Goal: Information Seeking & Learning: Find specific fact

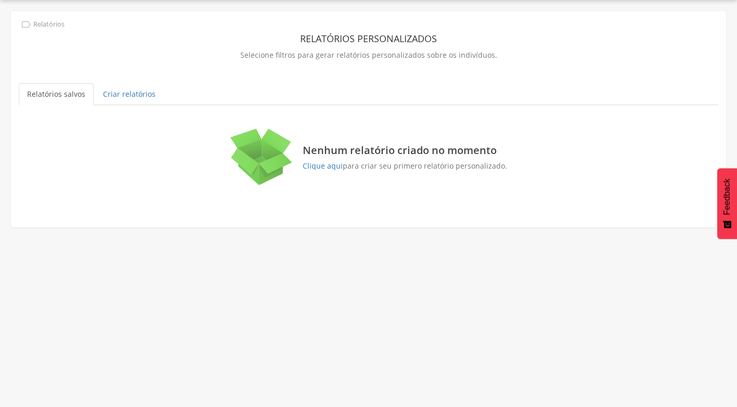
scroll to position [31, 0]
click at [129, 85] on link "Criar relatórios" at bounding box center [129, 94] width 69 height 22
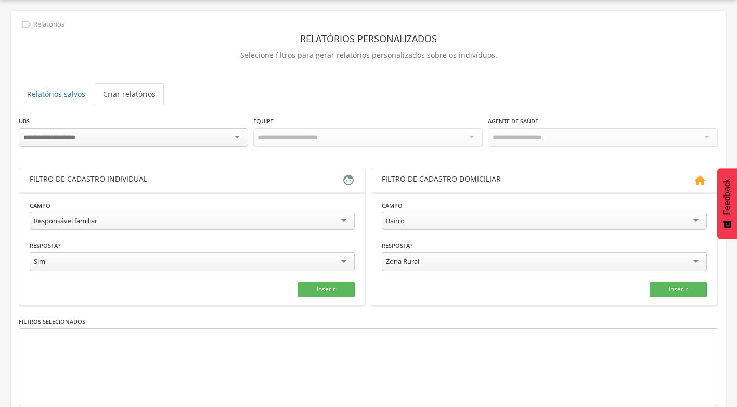
click at [237, 137] on div at bounding box center [133, 137] width 229 height 19
drag, startPoint x: 126, startPoint y: 199, endPoint x: 271, endPoint y: 195, distance: 145.1
click at [475, 134] on div "Todas Equipes" at bounding box center [367, 137] width 229 height 18
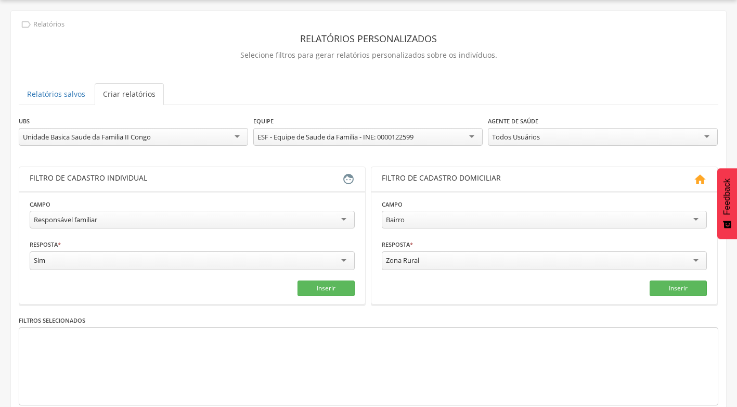
scroll to position [83, 0]
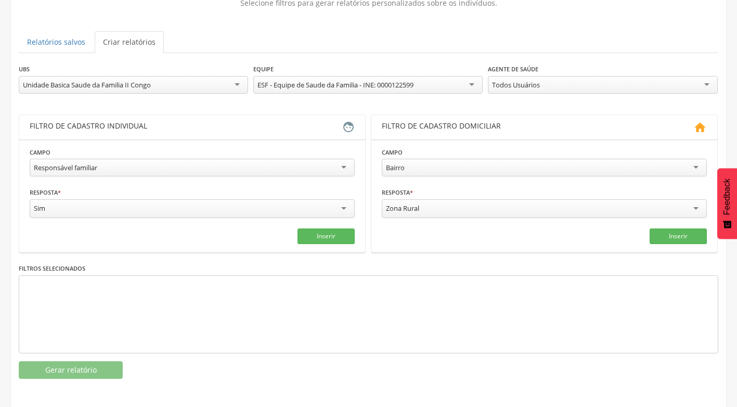
click at [709, 84] on div "Todos Usuários" at bounding box center [602, 85] width 229 height 18
click at [331, 163] on div "Responsável familiar" at bounding box center [192, 168] width 325 height 18
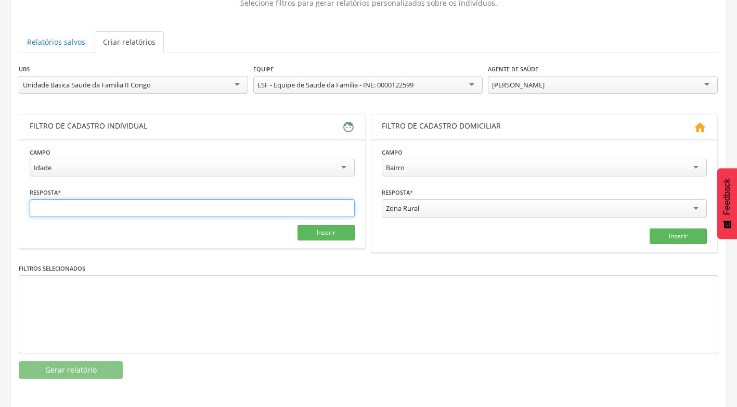
click at [280, 212] on input "text" at bounding box center [192, 208] width 325 height 18
type input "**"
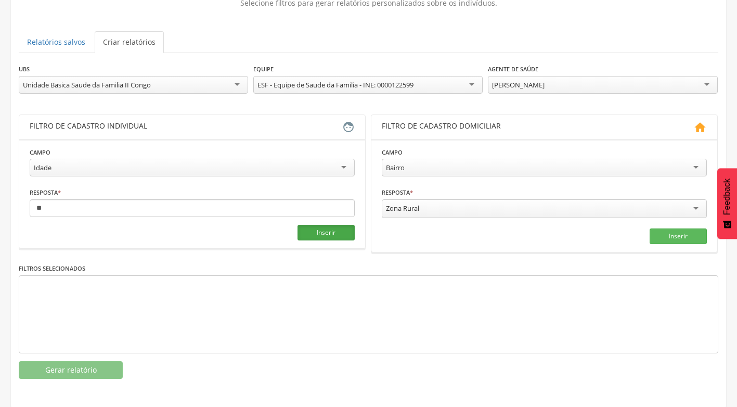
click at [342, 236] on button "Inserir" at bounding box center [325, 233] width 57 height 16
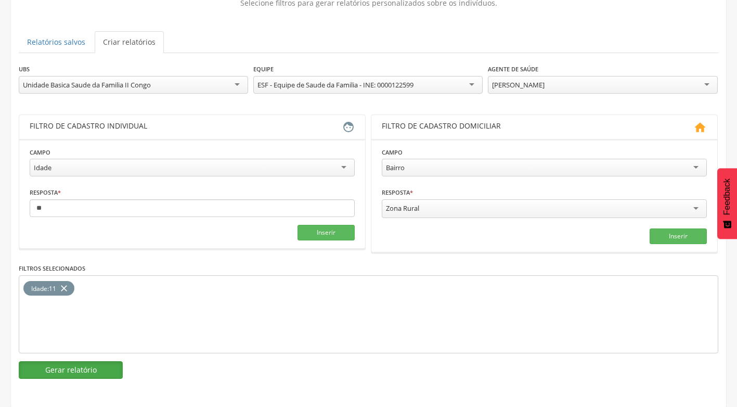
click at [91, 375] on button "Gerar relatório" at bounding box center [71, 370] width 104 height 18
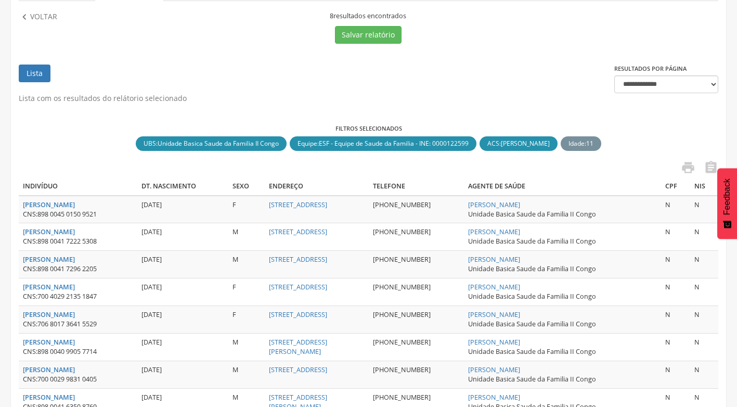
scroll to position [187, 0]
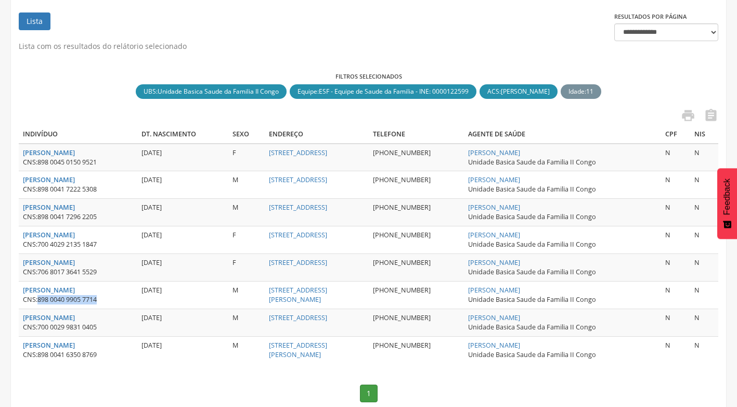
drag, startPoint x: 37, startPoint y: 302, endPoint x: 100, endPoint y: 297, distance: 63.1
click at [100, 297] on div "CNS: 898 0040 9905 7714" at bounding box center [78, 299] width 110 height 9
drag, startPoint x: 100, startPoint y: 297, endPoint x: 89, endPoint y: 298, distance: 10.9
copy div "898 0040 9905 7714"
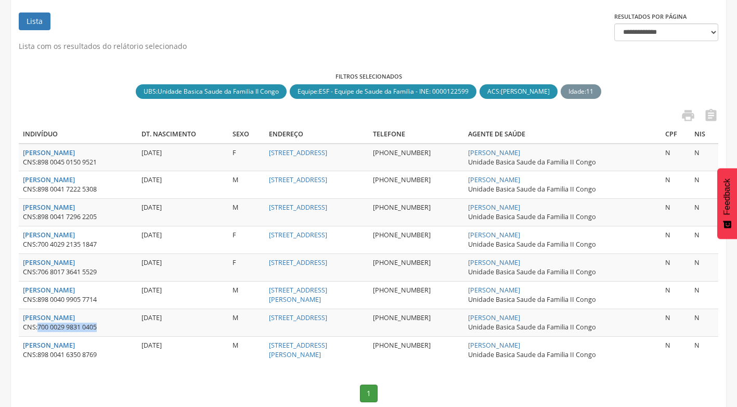
drag, startPoint x: 38, startPoint y: 329, endPoint x: 99, endPoint y: 328, distance: 61.4
click at [99, 328] on div "CNS: 700 0029 9831 0405" at bounding box center [78, 326] width 110 height 9
drag, startPoint x: 99, startPoint y: 328, endPoint x: 94, endPoint y: 326, distance: 5.8
copy div "700 0029 9831 0405"
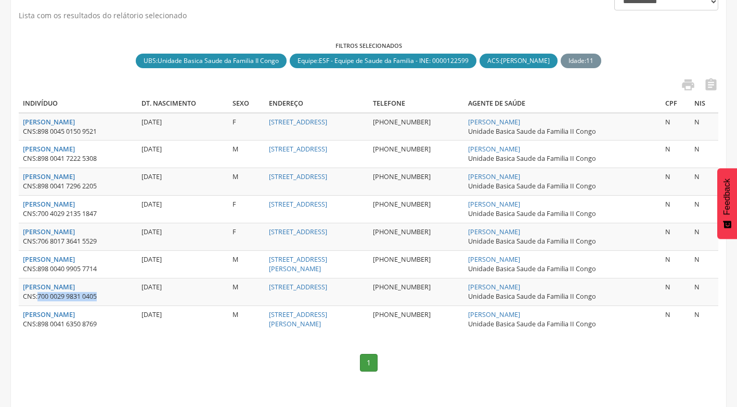
scroll to position [222, 0]
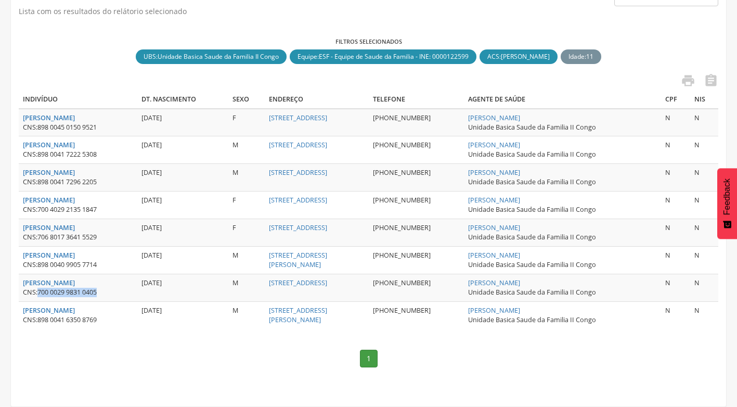
copy div "700 0029 9831 0405"
drag, startPoint x: 40, startPoint y: 320, endPoint x: 105, endPoint y: 320, distance: 65.5
click at [105, 320] on div "CNS: 898 0041 6350 8769" at bounding box center [78, 319] width 110 height 9
drag, startPoint x: 105, startPoint y: 320, endPoint x: 93, endPoint y: 319, distance: 12.0
copy span "898 0041 6350 8769"
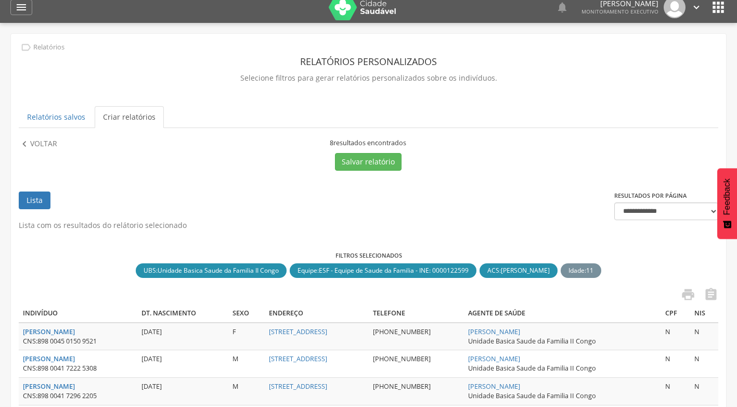
scroll to position [0, 0]
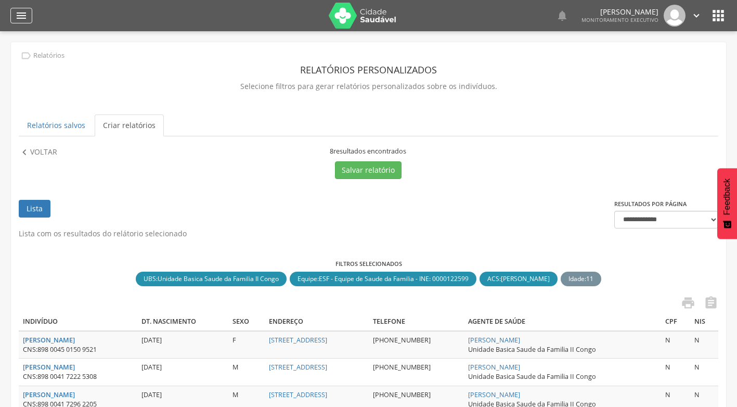
click at [22, 15] on icon "" at bounding box center [21, 15] width 12 height 12
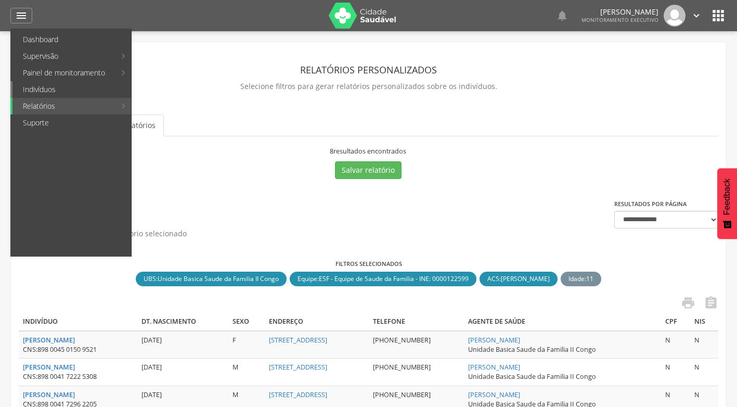
click at [55, 96] on link "Indivíduos" at bounding box center [71, 89] width 119 height 17
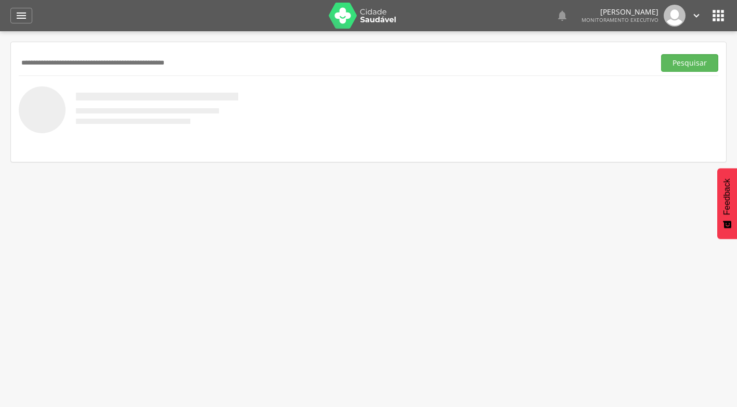
paste input "**********"
type input "**********"
click at [661, 54] on button "Pesquisar" at bounding box center [689, 63] width 57 height 18
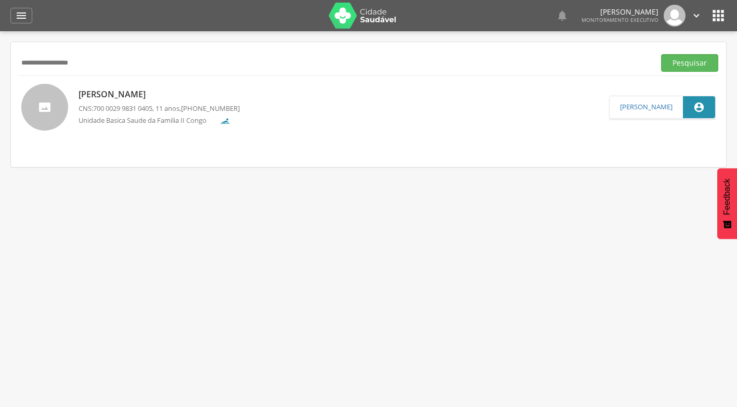
click at [173, 92] on p "[PERSON_NAME]" at bounding box center [159, 94] width 161 height 12
type input "**********"
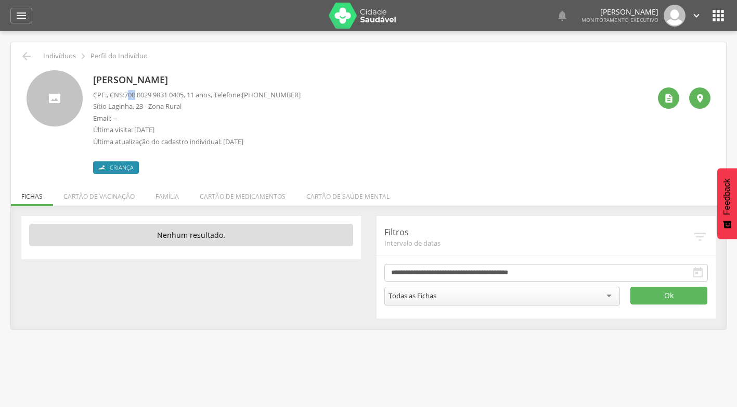
drag, startPoint x: 130, startPoint y: 96, endPoint x: 139, endPoint y: 96, distance: 8.3
click at [139, 96] on span "700 0029 9831 0405" at bounding box center [153, 94] width 59 height 9
drag, startPoint x: 93, startPoint y: 79, endPoint x: 244, endPoint y: 73, distance: 150.9
click at [244, 73] on p "[PERSON_NAME]" at bounding box center [196, 80] width 207 height 14
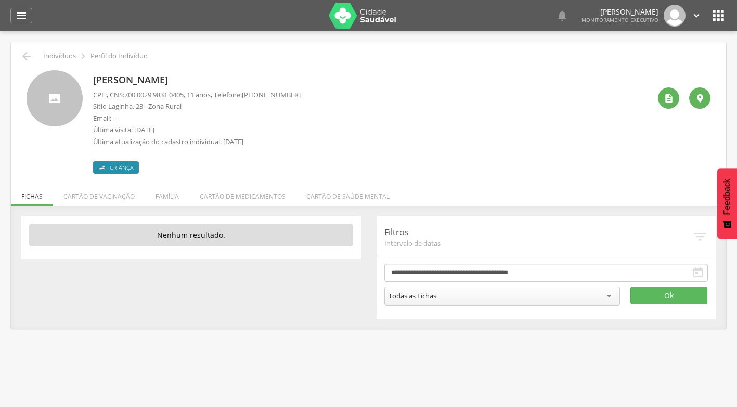
drag, startPoint x: 244, startPoint y: 73, endPoint x: 229, endPoint y: 78, distance: 15.3
copy p "[PERSON_NAME]"
click at [27, 54] on icon "" at bounding box center [26, 56] width 12 height 12
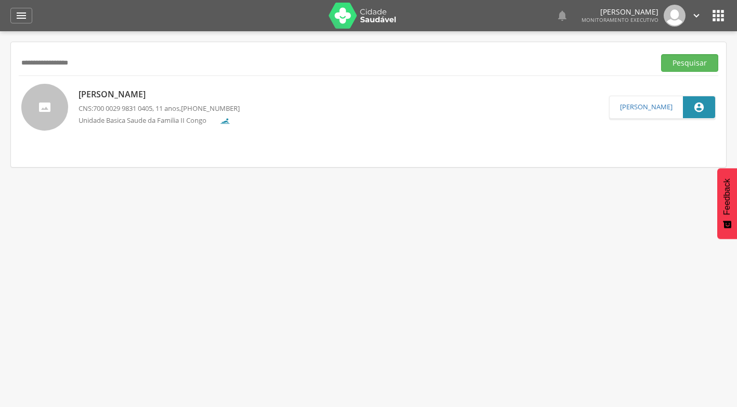
click at [32, 64] on input "**********" at bounding box center [335, 63] width 632 height 18
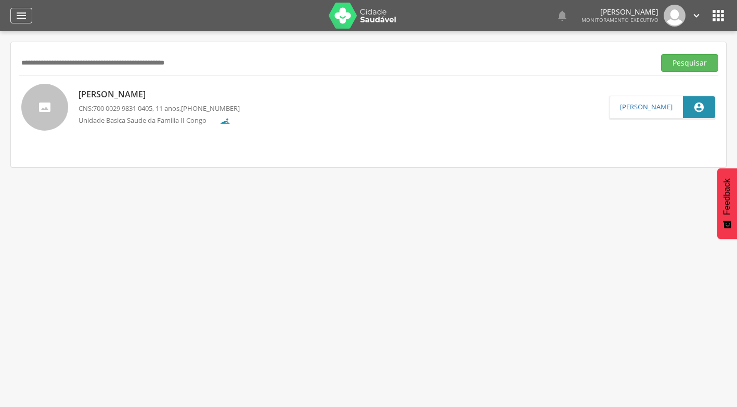
click at [25, 16] on icon "" at bounding box center [21, 15] width 12 height 12
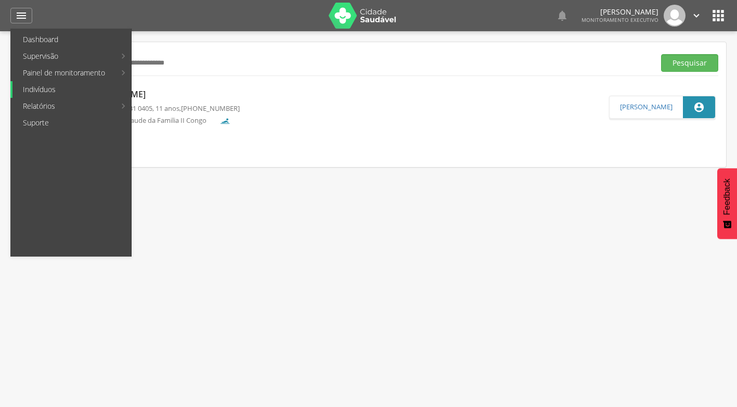
click at [62, 83] on link "Indivíduos" at bounding box center [71, 89] width 119 height 17
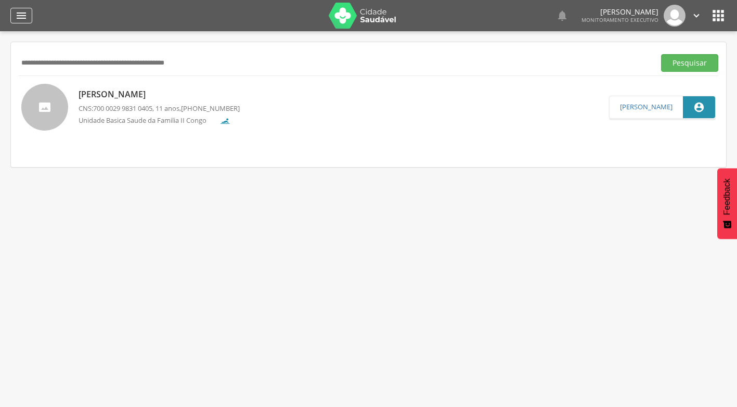
click at [28, 16] on div "" at bounding box center [21, 16] width 22 height 16
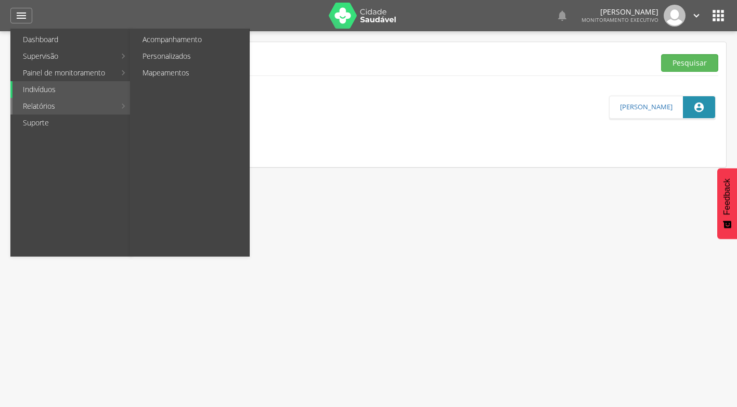
click at [50, 107] on link "Relatórios" at bounding box center [63, 106] width 103 height 17
click at [205, 54] on link "Personalizados" at bounding box center [190, 56] width 117 height 17
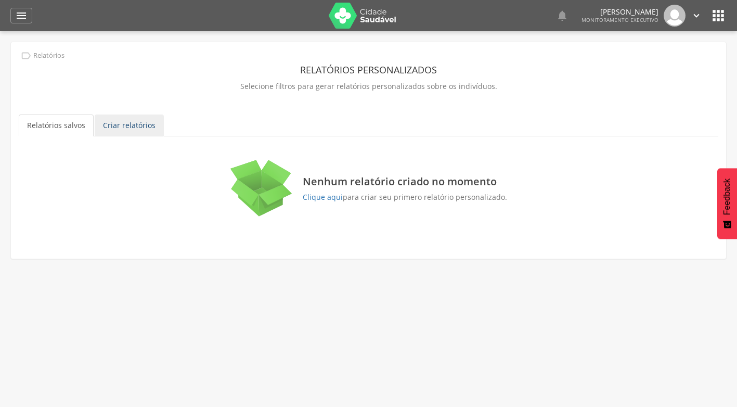
click at [123, 124] on link "Criar relatórios" at bounding box center [129, 125] width 69 height 22
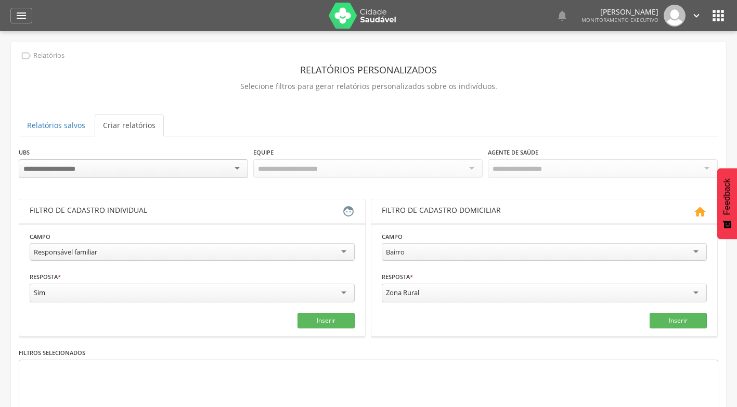
click at [234, 169] on div at bounding box center [133, 168] width 229 height 19
click at [471, 167] on div "Todas Equipes" at bounding box center [367, 168] width 229 height 18
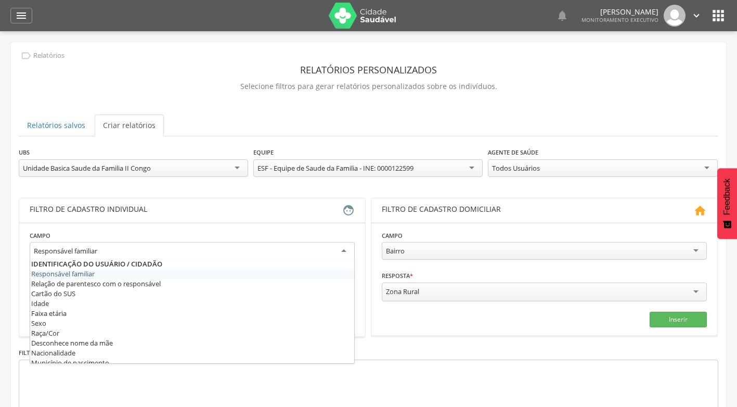
click at [341, 245] on div "Responsável familiar" at bounding box center [192, 251] width 325 height 19
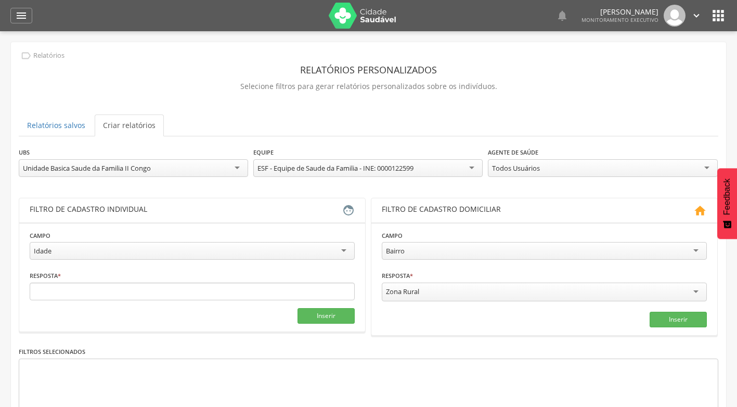
scroll to position [83, 0]
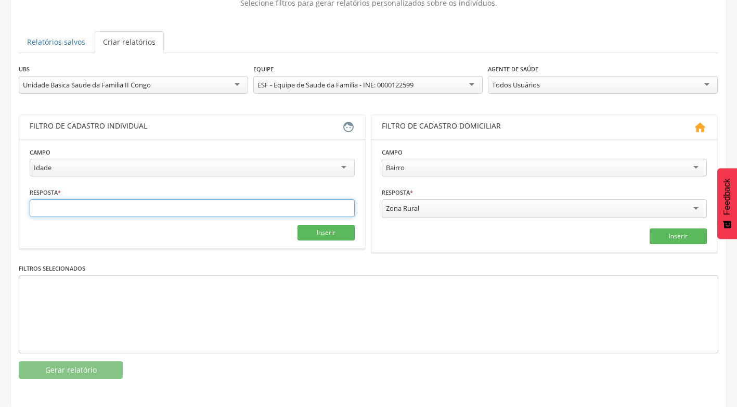
click at [204, 200] on input "text" at bounding box center [192, 208] width 325 height 18
type input "*"
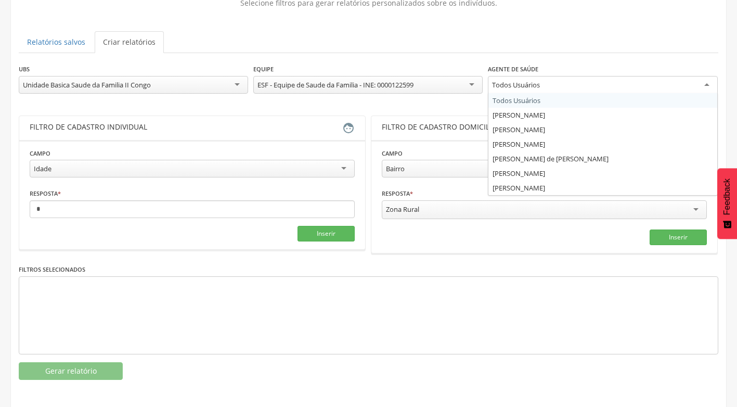
click at [712, 88] on div "Todos Usuários" at bounding box center [602, 85] width 229 height 19
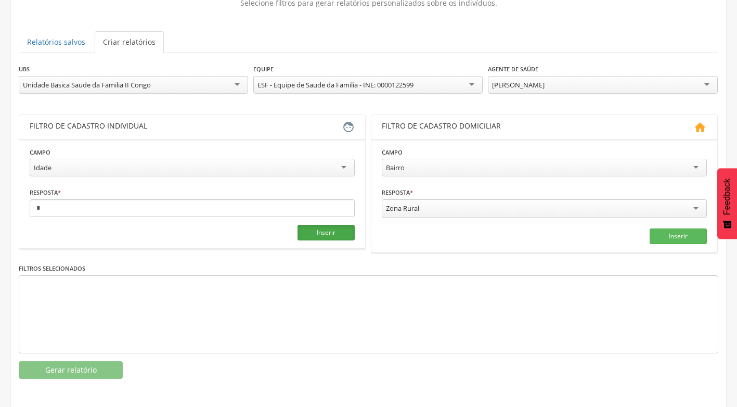
click at [319, 232] on button "Inserir" at bounding box center [325, 233] width 57 height 16
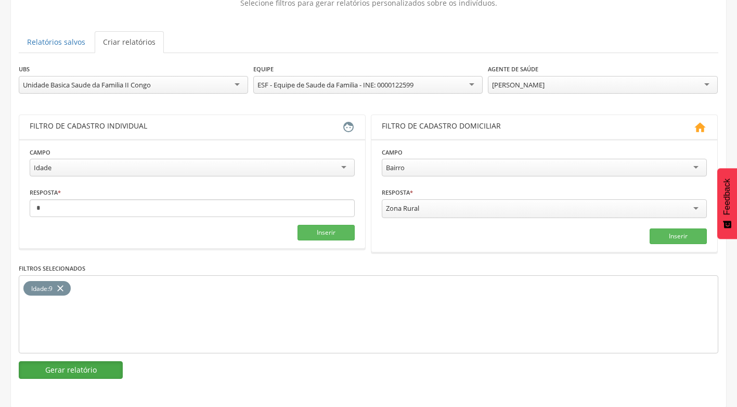
click at [68, 364] on button "Gerar relatório" at bounding box center [71, 370] width 104 height 18
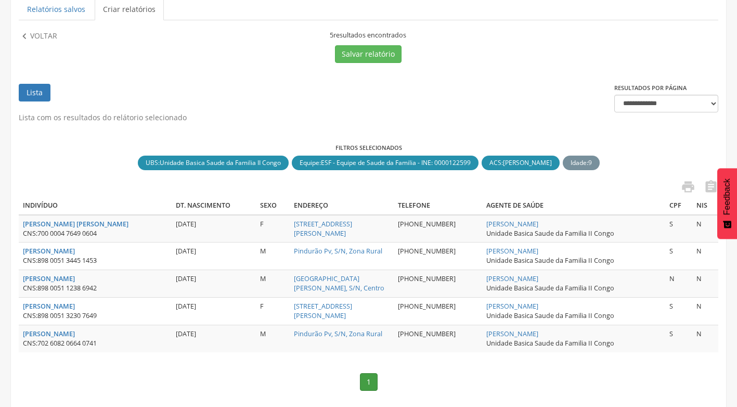
scroll to position [139, 0]
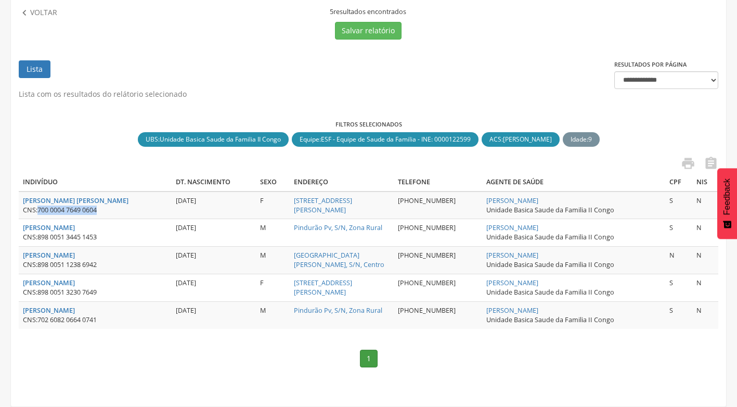
drag, startPoint x: 40, startPoint y: 207, endPoint x: 99, endPoint y: 208, distance: 59.3
click at [97, 208] on span "700 0004 7649 0604" at bounding box center [66, 209] width 59 height 9
copy span "700 0004 7649 0604"
drag, startPoint x: 40, startPoint y: 238, endPoint x: 105, endPoint y: 236, distance: 65.5
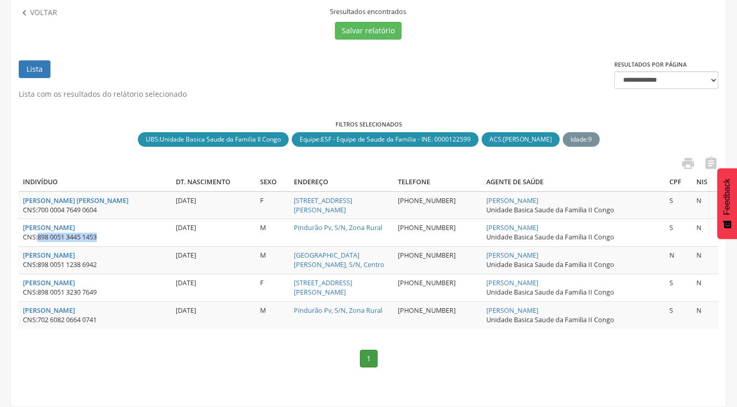
click at [105, 236] on div "CNS: 898 0051 3445 1453" at bounding box center [95, 236] width 145 height 9
drag, startPoint x: 105, startPoint y: 236, endPoint x: 88, endPoint y: 240, distance: 17.0
copy span "898 0051 3445 1453"
drag, startPoint x: 40, startPoint y: 294, endPoint x: 107, endPoint y: 296, distance: 66.6
click at [107, 296] on div "CNS: 898 0051 3230 7649" at bounding box center [95, 291] width 145 height 9
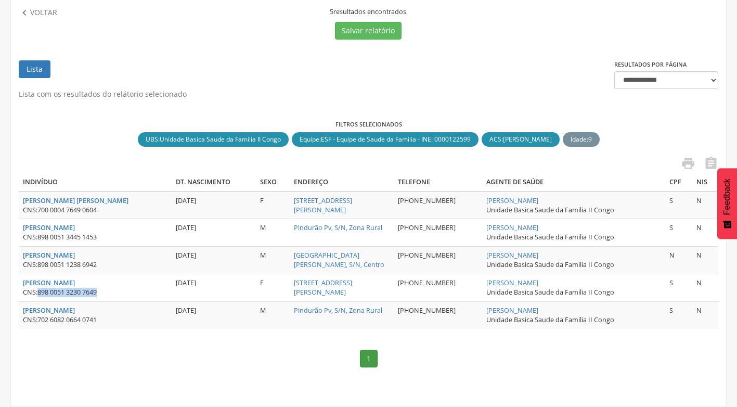
drag, startPoint x: 107, startPoint y: 296, endPoint x: 95, endPoint y: 292, distance: 12.5
copy span "898 0051 3230 7649"
drag, startPoint x: 40, startPoint y: 322, endPoint x: 99, endPoint y: 317, distance: 60.0
click at [97, 317] on span "702 6082 0664 0741" at bounding box center [66, 319] width 59 height 9
drag, startPoint x: 99, startPoint y: 317, endPoint x: 92, endPoint y: 320, distance: 8.1
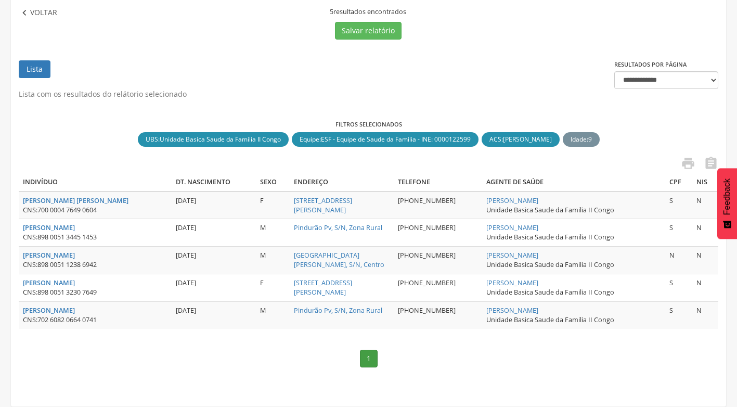
click at [24, 8] on icon "" at bounding box center [24, 12] width 11 height 11
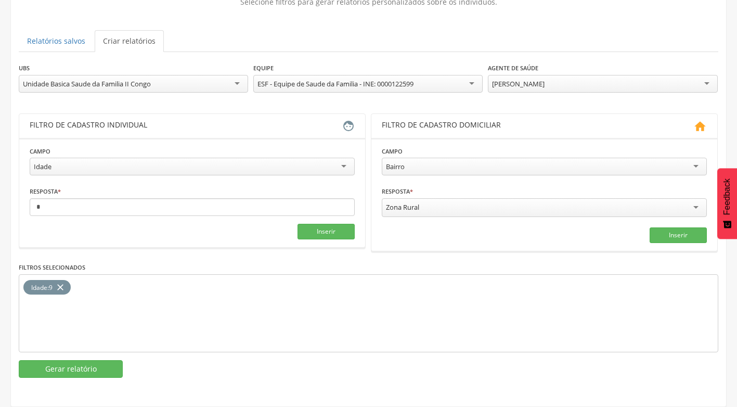
scroll to position [83, 0]
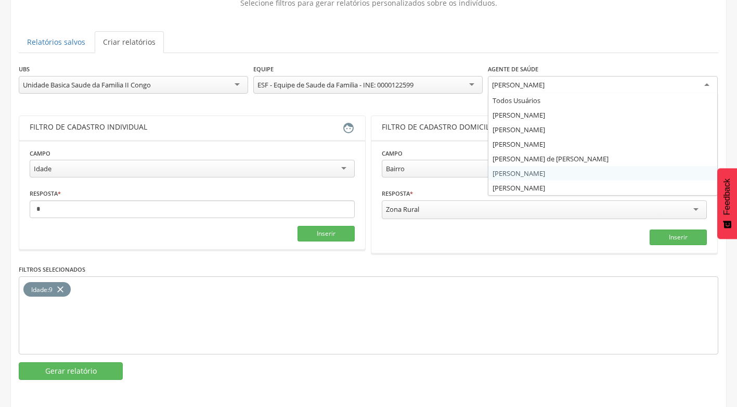
click at [708, 89] on div "[PERSON_NAME]" at bounding box center [602, 85] width 229 height 19
click at [232, 219] on fieldset "Campo ***** Idade Responsável familiar Relação de parentesco com o responsável …" at bounding box center [192, 195] width 325 height 94
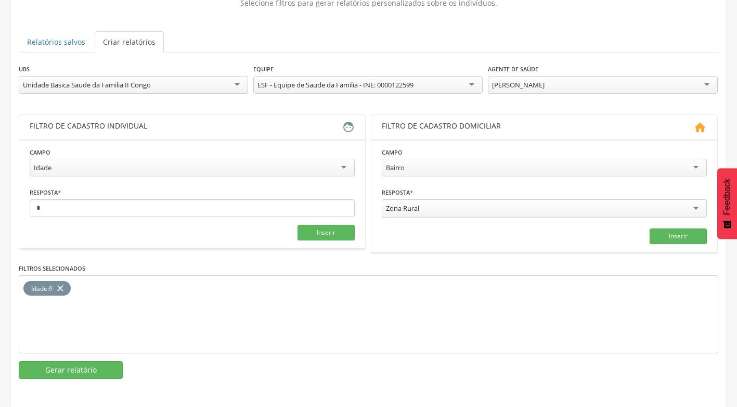
click at [187, 218] on fieldset "Campo ***** Idade Responsável familiar Relação de parentesco com o responsável …" at bounding box center [192, 194] width 325 height 94
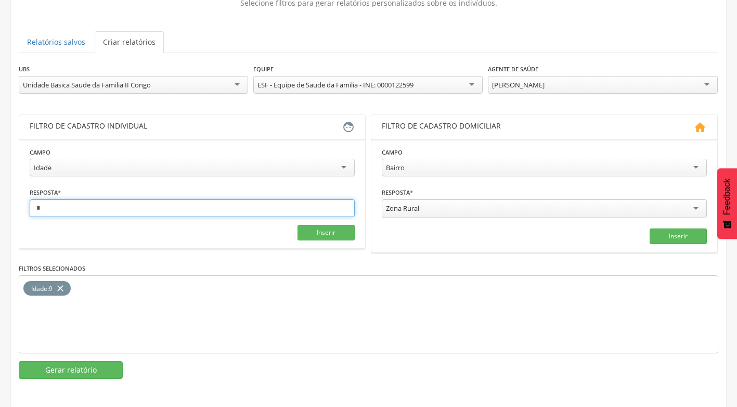
click at [41, 207] on input "*" at bounding box center [192, 208] width 325 height 18
type input "**"
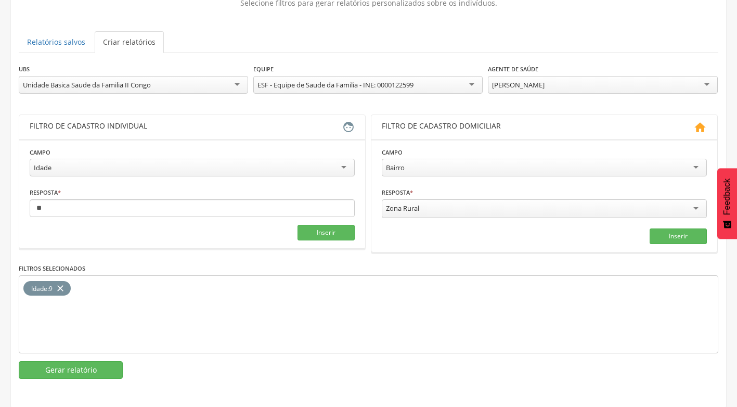
drag, startPoint x: 66, startPoint y: 284, endPoint x: 132, endPoint y: 273, distance: 66.5
click at [66, 284] on icon "close" at bounding box center [60, 288] width 10 height 15
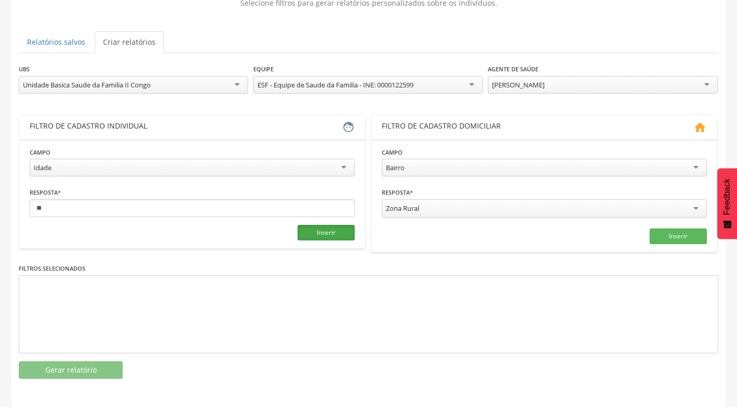
click at [338, 232] on button "Inserir" at bounding box center [325, 233] width 57 height 16
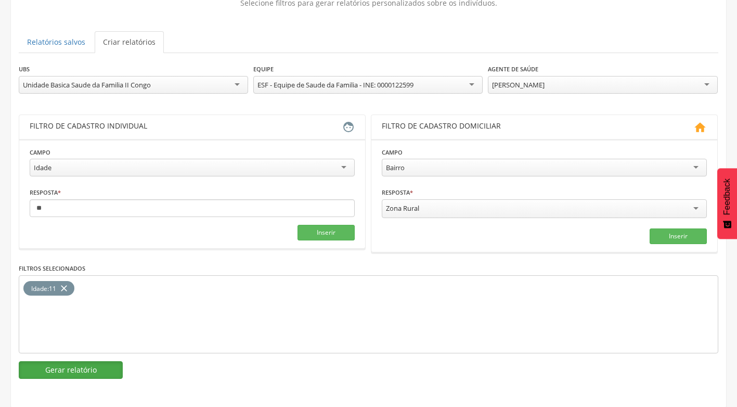
click at [91, 369] on button "Gerar relatório" at bounding box center [71, 370] width 104 height 18
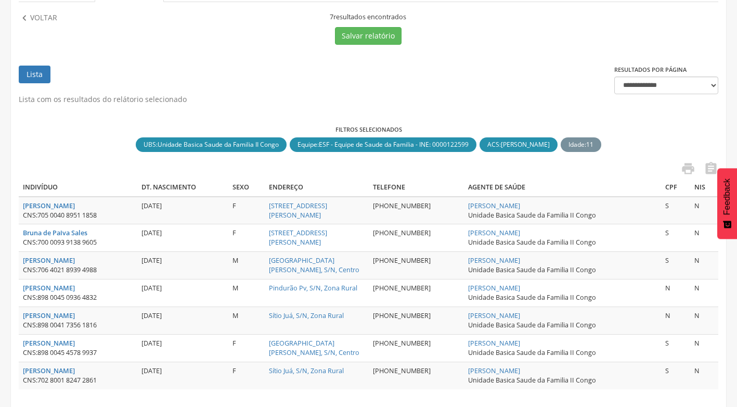
scroll to position [194, 0]
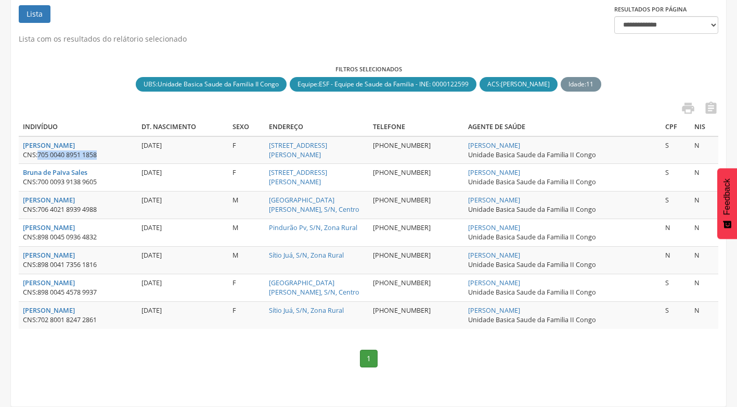
drag, startPoint x: 39, startPoint y: 157, endPoint x: 111, endPoint y: 157, distance: 71.7
click at [111, 157] on div "CNS: 705 0040 8951 1858" at bounding box center [78, 154] width 110 height 9
drag, startPoint x: 111, startPoint y: 157, endPoint x: 86, endPoint y: 154, distance: 24.6
drag, startPoint x: 39, startPoint y: 183, endPoint x: 102, endPoint y: 180, distance: 63.0
click at [102, 180] on div "CNS: 700 0093 9138 9605" at bounding box center [78, 181] width 110 height 9
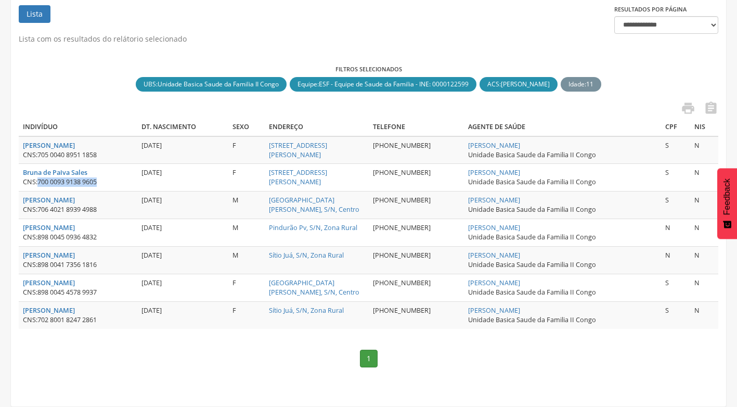
drag, startPoint x: 102, startPoint y: 180, endPoint x: 85, endPoint y: 181, distance: 17.2
drag, startPoint x: 38, startPoint y: 211, endPoint x: 106, endPoint y: 208, distance: 68.2
click at [106, 208] on div "CNS: 706 4021 8939 4988" at bounding box center [78, 209] width 110 height 9
drag, startPoint x: 106, startPoint y: 208, endPoint x: 74, endPoint y: 207, distance: 31.7
drag, startPoint x: 38, startPoint y: 239, endPoint x: 101, endPoint y: 238, distance: 62.9
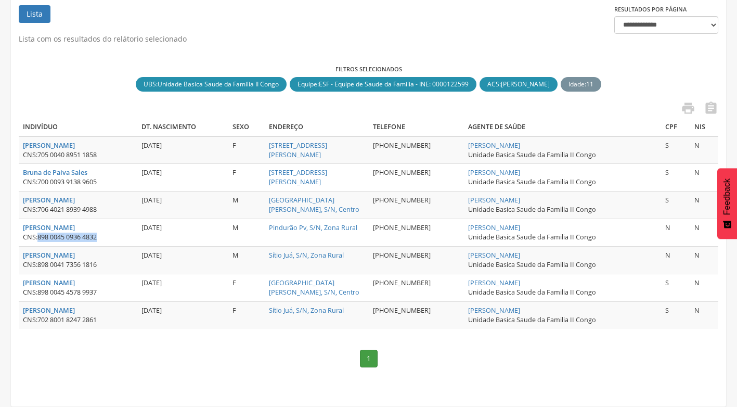
click at [101, 238] on div "CNS: 898 0045 0936 4832" at bounding box center [78, 236] width 110 height 9
drag, startPoint x: 101, startPoint y: 238, endPoint x: 95, endPoint y: 237, distance: 5.8
drag, startPoint x: 40, startPoint y: 265, endPoint x: 101, endPoint y: 264, distance: 61.9
click at [101, 264] on div "CNS: 898 0041 7356 1816" at bounding box center [78, 264] width 110 height 9
drag, startPoint x: 101, startPoint y: 264, endPoint x: 81, endPoint y: 264, distance: 20.8
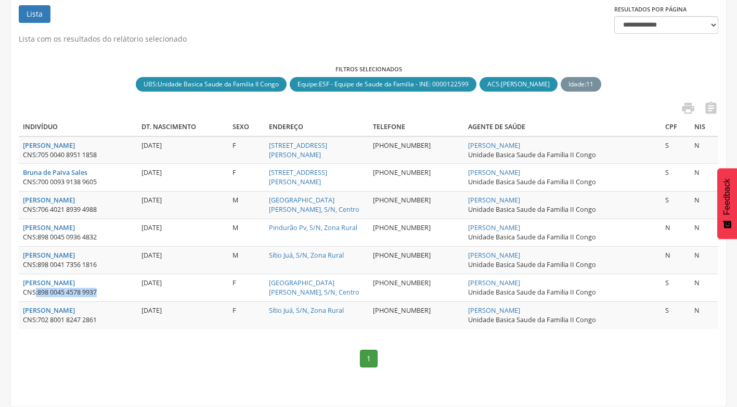
drag, startPoint x: 36, startPoint y: 295, endPoint x: 100, endPoint y: 291, distance: 63.6
click at [100, 291] on div "CNS: 898 0045 4578 9937" at bounding box center [78, 291] width 110 height 9
drag, startPoint x: 100, startPoint y: 291, endPoint x: 90, endPoint y: 291, distance: 9.4
drag, startPoint x: 41, startPoint y: 321, endPoint x: 101, endPoint y: 317, distance: 60.4
click at [101, 317] on div "CNS: 702 8001 8247 2861" at bounding box center [78, 319] width 110 height 9
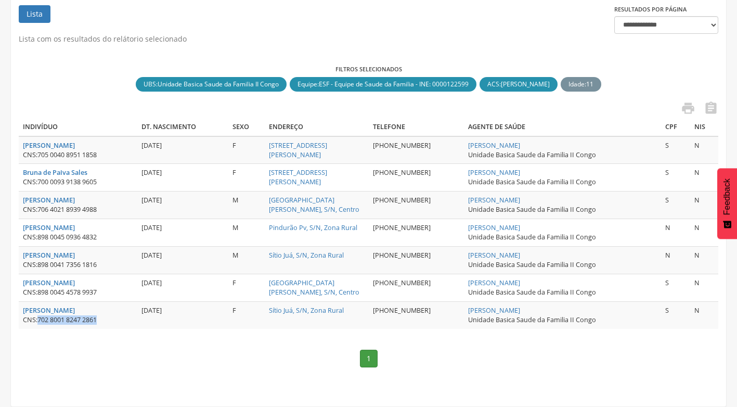
drag, startPoint x: 101, startPoint y: 317, endPoint x: 93, endPoint y: 317, distance: 7.8
click at [75, 306] on strong "[PERSON_NAME]" at bounding box center [49, 310] width 52 height 9
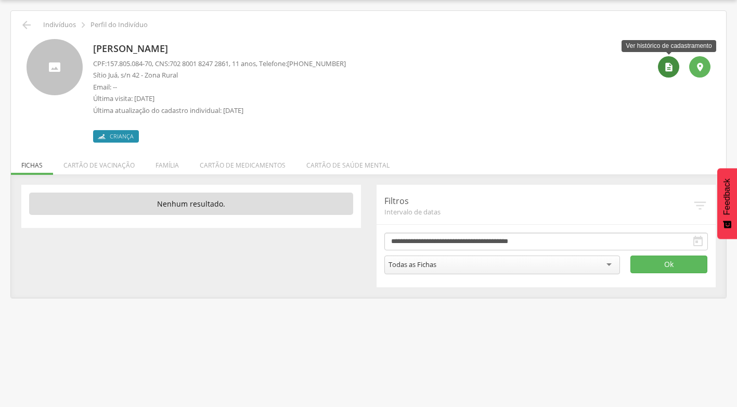
click at [663, 66] on icon "" at bounding box center [668, 67] width 10 height 10
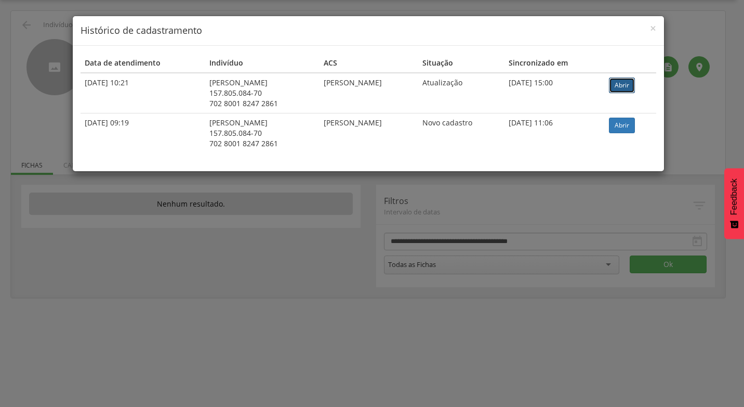
click at [633, 87] on link "Abrir" at bounding box center [622, 85] width 26 height 16
click at [654, 26] on span "×" at bounding box center [653, 28] width 6 height 15
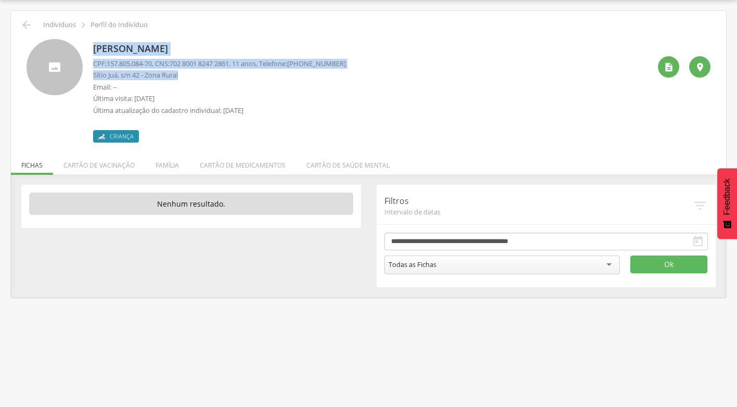
drag, startPoint x: 94, startPoint y: 44, endPoint x: 184, endPoint y: 73, distance: 95.2
click at [184, 73] on div "[PERSON_NAME] CPF: 157.805.084-70 , CNS: [PHONE_NUMBER] , 11 anos, Telefone: [P…" at bounding box center [219, 90] width 253 height 103
drag, startPoint x: 184, startPoint y: 73, endPoint x: 168, endPoint y: 64, distance: 18.4
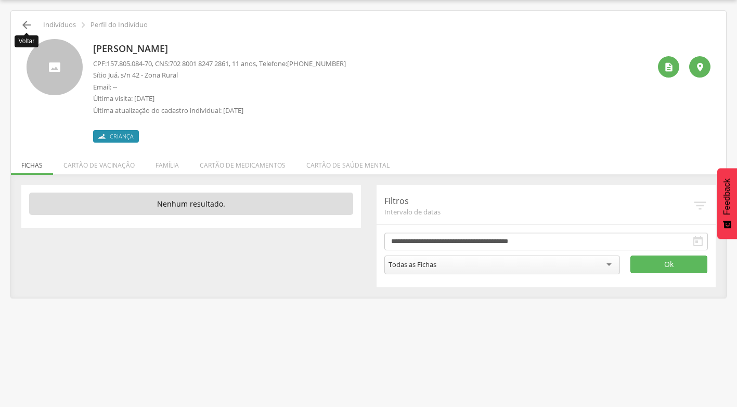
click at [30, 25] on icon "" at bounding box center [26, 25] width 12 height 12
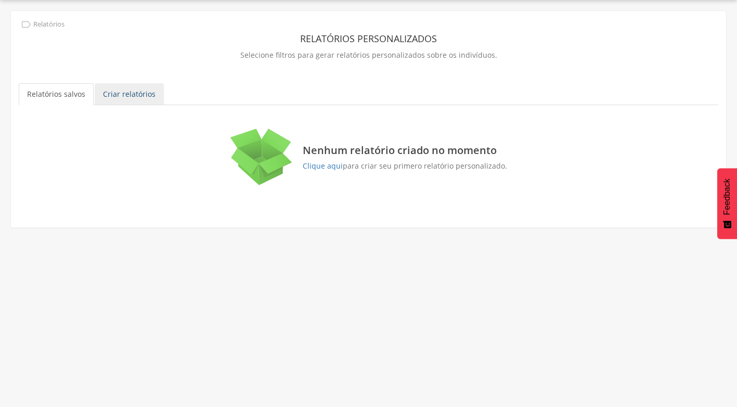
click at [136, 95] on link "Criar relatórios" at bounding box center [129, 94] width 69 height 22
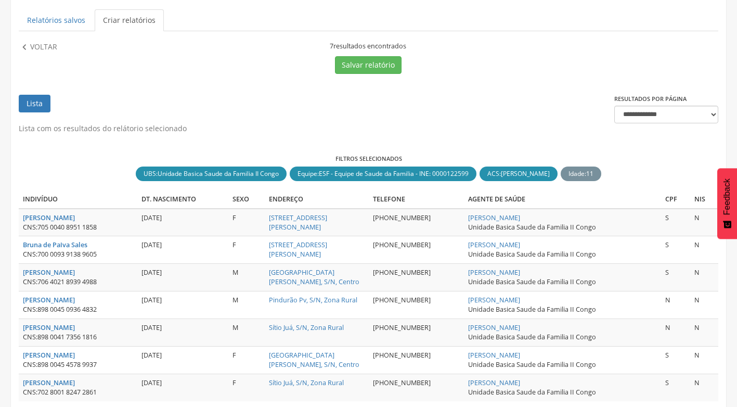
scroll to position [177, 0]
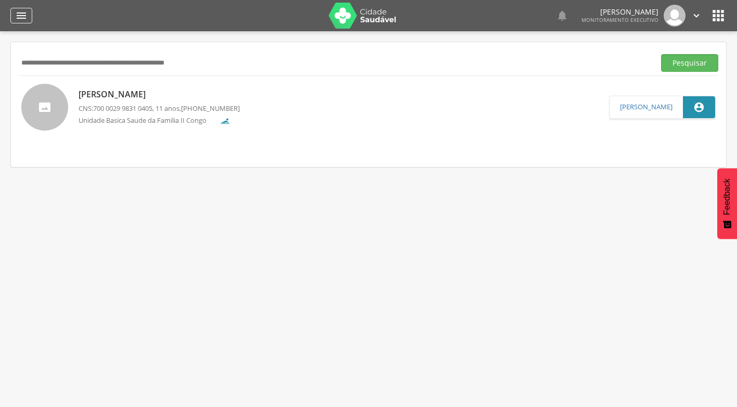
click at [22, 18] on icon "" at bounding box center [21, 15] width 12 height 12
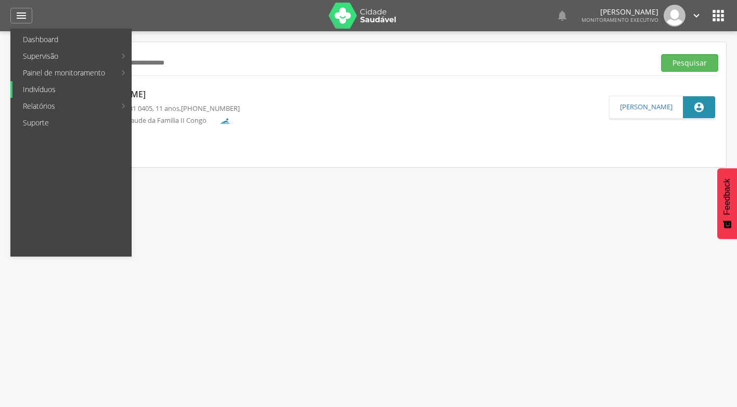
click at [49, 93] on link "Indivíduos" at bounding box center [71, 89] width 119 height 17
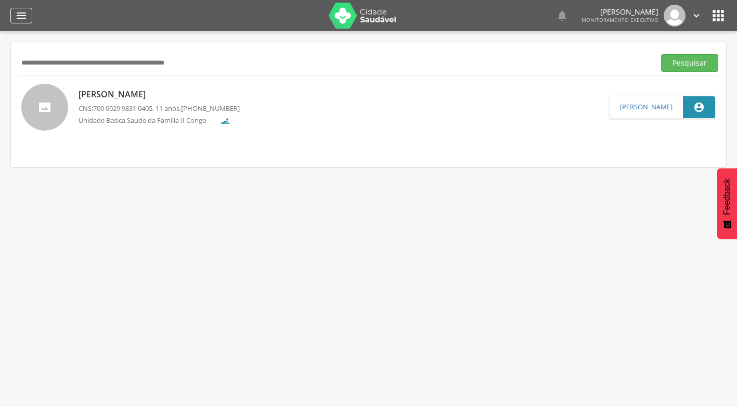
click at [26, 15] on icon "" at bounding box center [21, 15] width 12 height 12
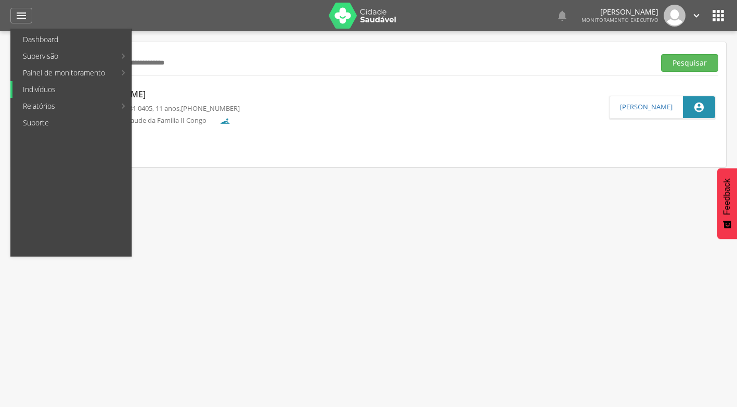
click at [75, 96] on link "Indivíduos" at bounding box center [71, 89] width 119 height 17
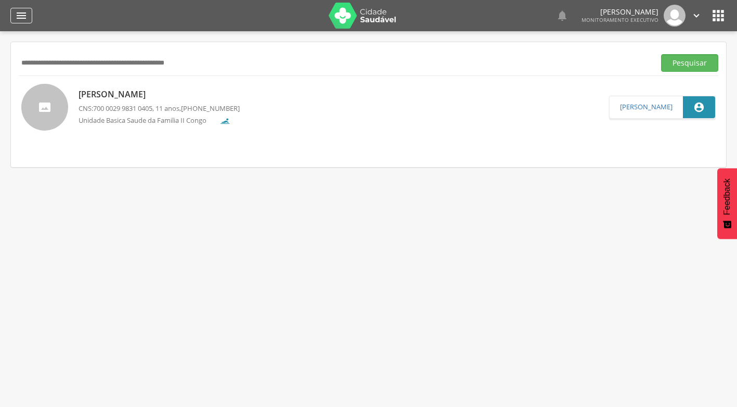
click at [21, 8] on div "" at bounding box center [21, 16] width 22 height 16
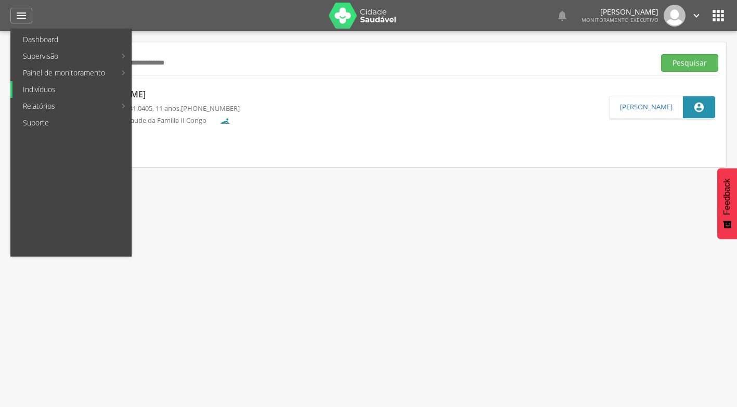
click at [63, 91] on link "Indivíduos" at bounding box center [71, 89] width 119 height 17
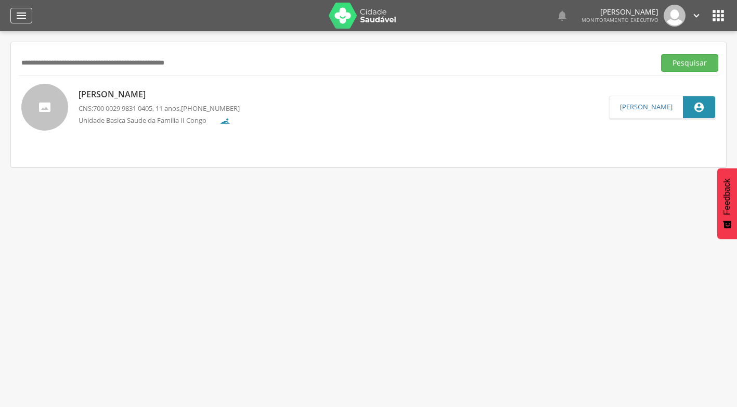
click at [14, 11] on div "" at bounding box center [21, 16] width 22 height 16
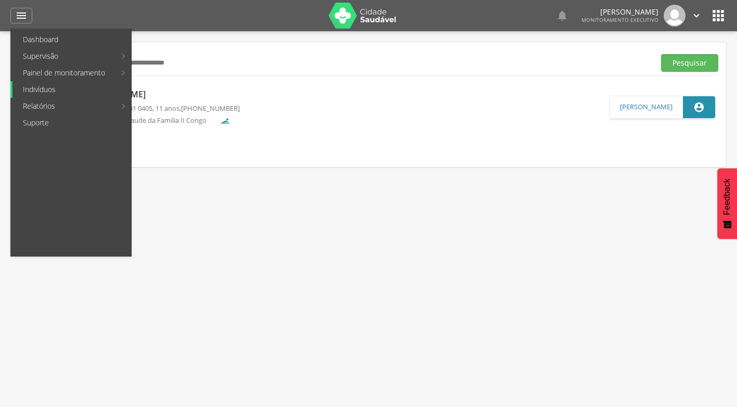
click at [64, 90] on link "Indivíduos" at bounding box center [71, 89] width 119 height 17
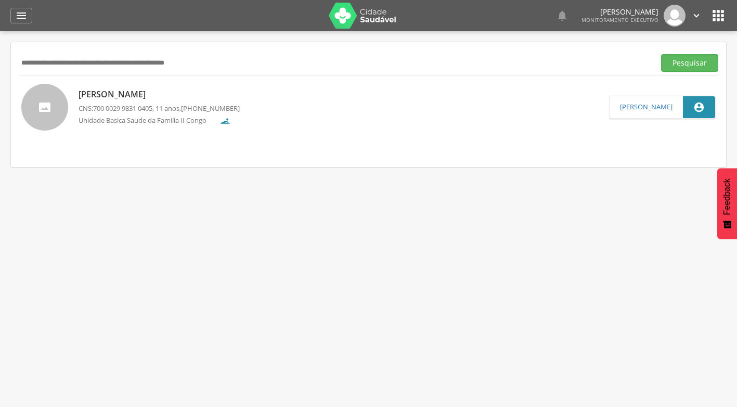
click at [24, 6] on div " Dashboard Supervisão Produtividade Mapa da cidade Mapa de cobertura Ranking A…" at bounding box center [368, 15] width 716 height 31
click at [31, 18] on div "" at bounding box center [21, 16] width 22 height 16
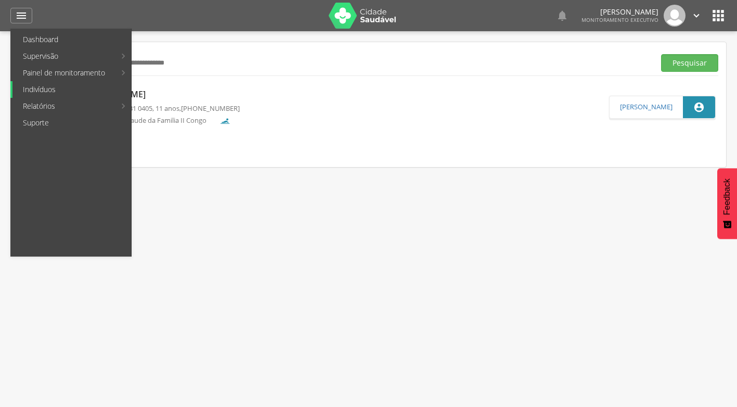
click at [59, 97] on link "Indivíduos" at bounding box center [71, 89] width 119 height 17
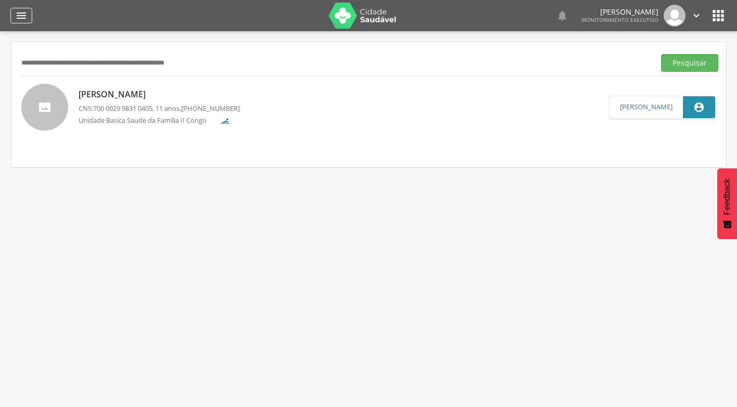
click at [22, 15] on icon "" at bounding box center [21, 15] width 12 height 12
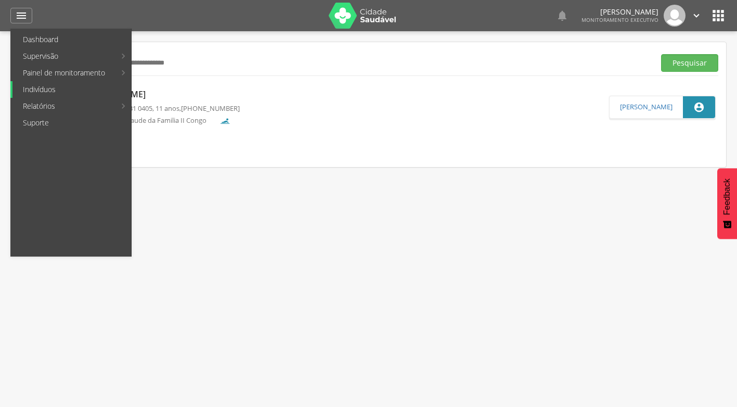
click at [62, 93] on link "Indivíduos" at bounding box center [71, 89] width 119 height 17
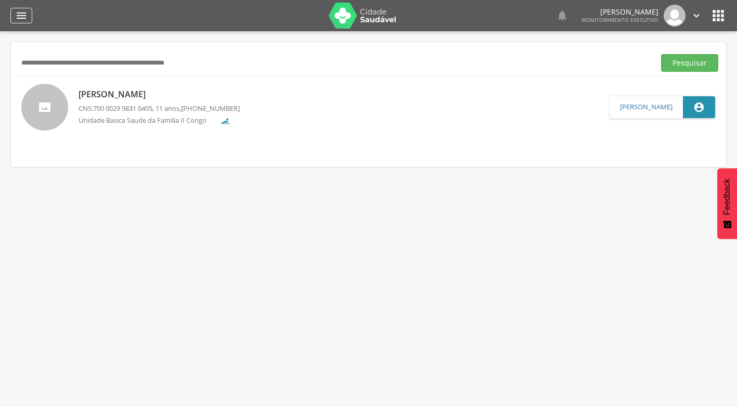
click at [24, 15] on icon "" at bounding box center [21, 15] width 12 height 12
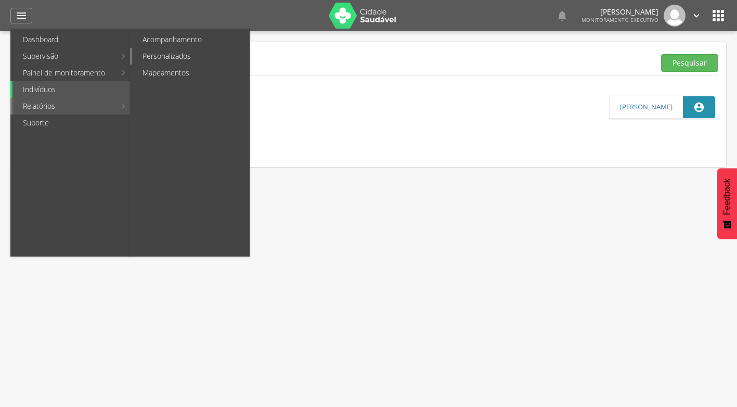
click at [166, 55] on link "Personalizados" at bounding box center [190, 56] width 117 height 17
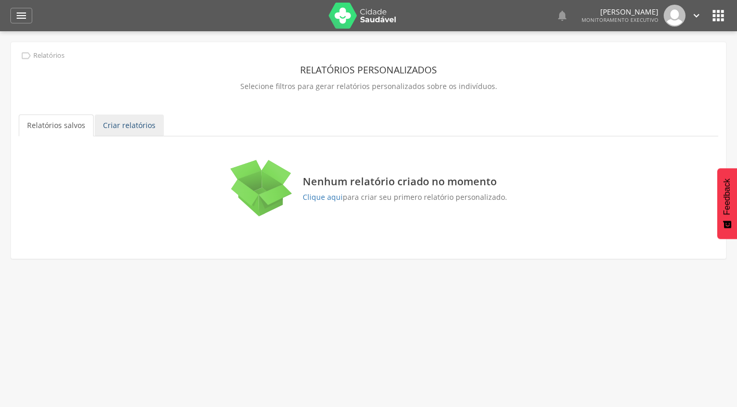
click at [129, 127] on link "Criar relatórios" at bounding box center [129, 125] width 69 height 22
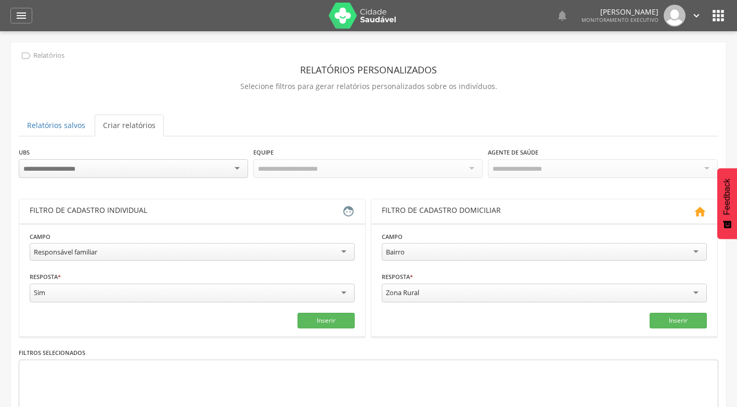
click at [710, 166] on div at bounding box center [602, 168] width 229 height 19
click at [703, 164] on div at bounding box center [602, 168] width 229 height 19
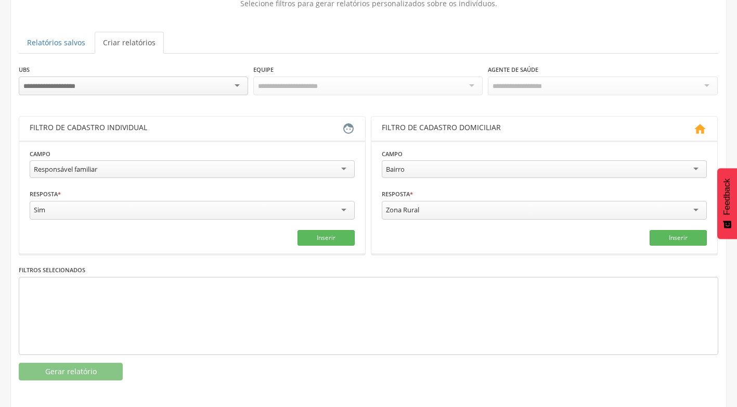
scroll to position [83, 0]
click at [239, 87] on div at bounding box center [133, 85] width 229 height 19
click at [468, 82] on div "Todas Equipes" at bounding box center [367, 85] width 229 height 18
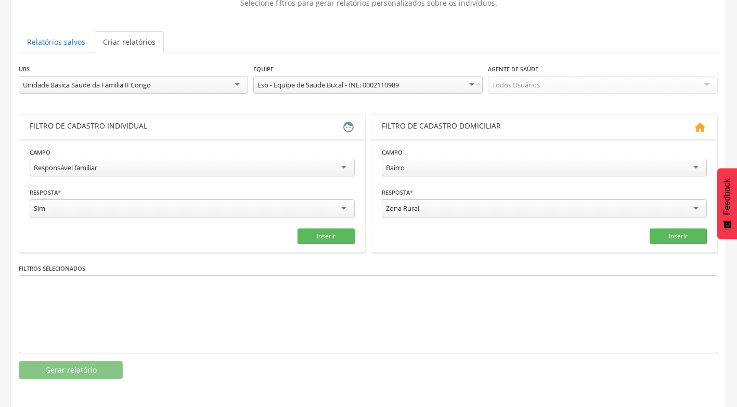
click at [470, 79] on div "Esb - Equipe de Saude Bucal - INE: 0002110989" at bounding box center [367, 85] width 229 height 18
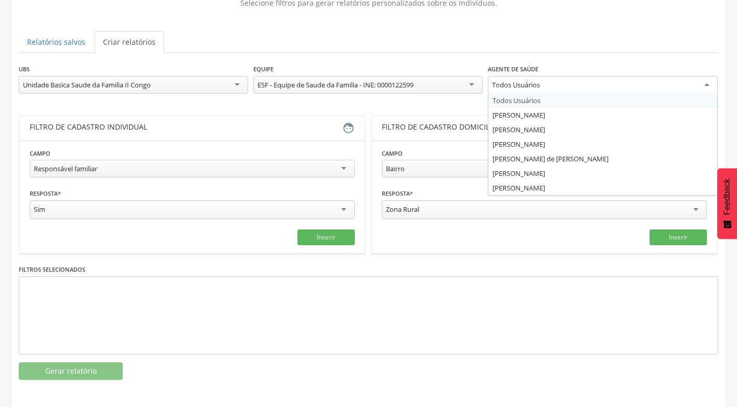
click at [712, 88] on div "Todos Usuários" at bounding box center [602, 85] width 229 height 19
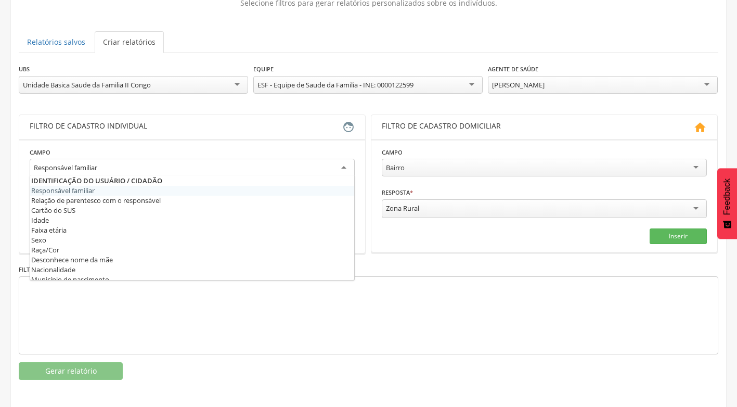
click at [346, 165] on div "Responsável familiar" at bounding box center [192, 168] width 325 height 19
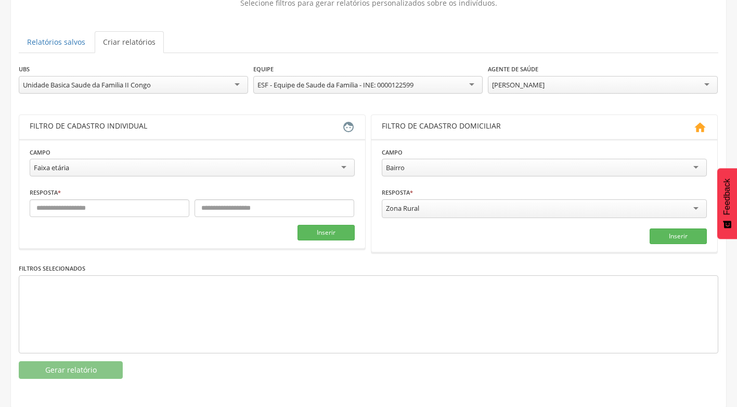
click at [347, 168] on div "Faixa etária" at bounding box center [192, 168] width 325 height 18
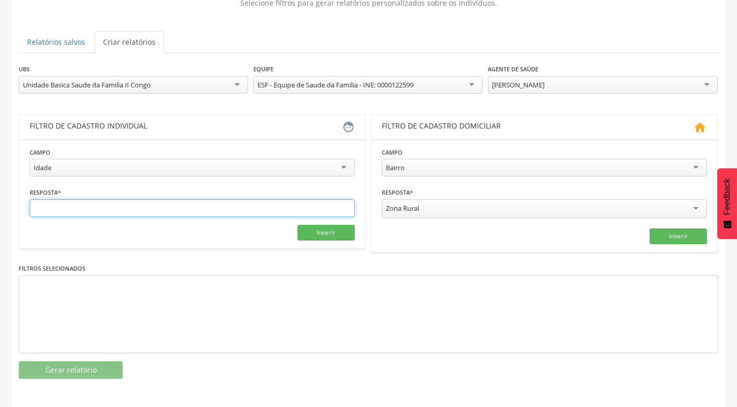
click at [79, 208] on input "text" at bounding box center [192, 208] width 325 height 18
type input "*"
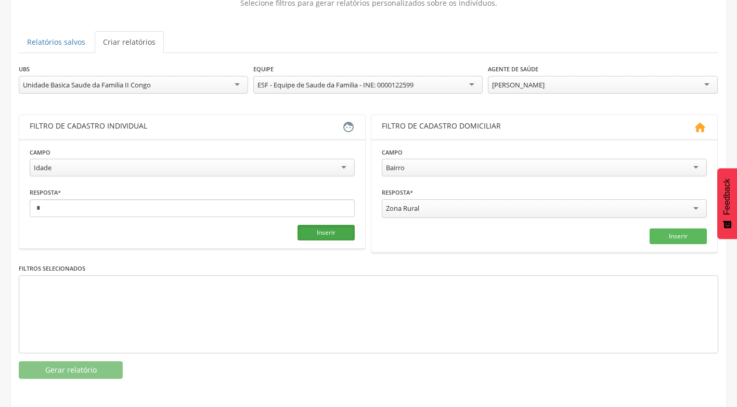
click at [345, 235] on button "Inserir" at bounding box center [325, 233] width 57 height 16
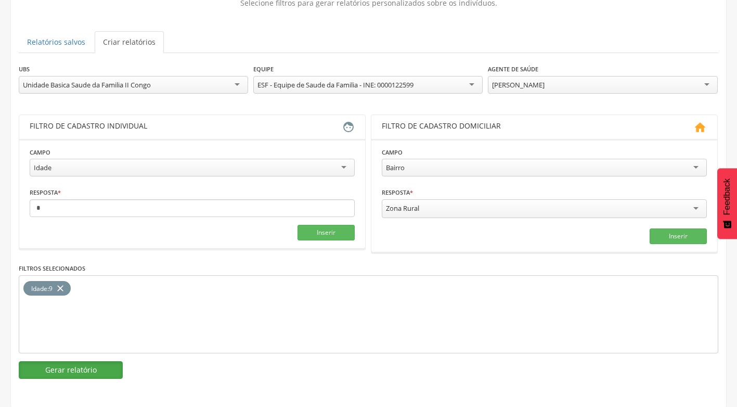
click at [96, 369] on button "Gerar relatório" at bounding box center [71, 370] width 104 height 18
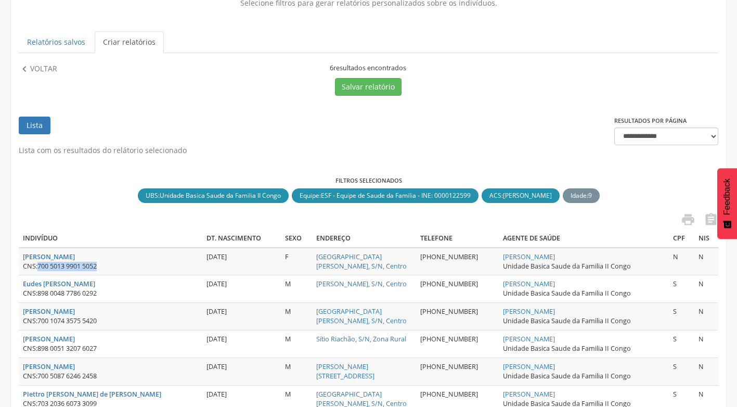
drag, startPoint x: 40, startPoint y: 267, endPoint x: 104, endPoint y: 271, distance: 64.6
click at [104, 271] on td "[PERSON_NAME] CNS: 700 5013 9901 5052" at bounding box center [111, 261] width 184 height 28
drag, startPoint x: 104, startPoint y: 271, endPoint x: 93, endPoint y: 267, distance: 12.2
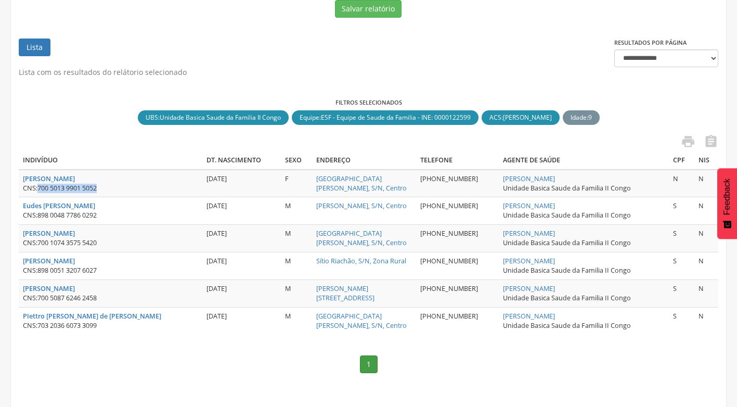
scroll to position [167, 0]
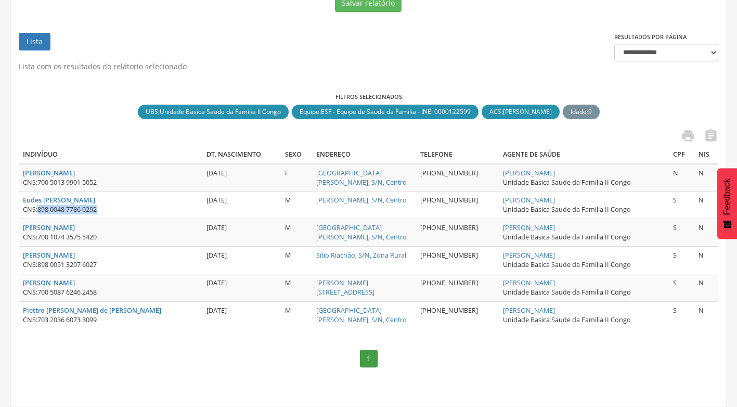
drag, startPoint x: 40, startPoint y: 211, endPoint x: 100, endPoint y: 206, distance: 60.5
click at [97, 206] on span "898 0048 7786 0292" at bounding box center [66, 209] width 59 height 9
drag, startPoint x: 100, startPoint y: 206, endPoint x: 93, endPoint y: 208, distance: 7.1
drag, startPoint x: 40, startPoint y: 237, endPoint x: 109, endPoint y: 240, distance: 69.7
click at [109, 240] on div "CNS: 700 1074 3575 5420" at bounding box center [110, 236] width 175 height 9
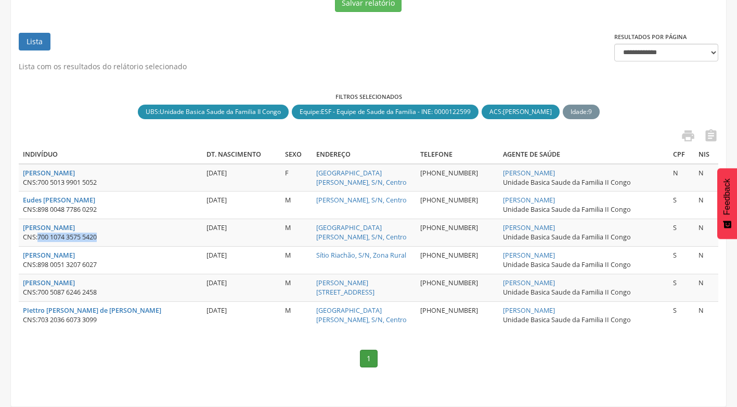
drag, startPoint x: 109, startPoint y: 240, endPoint x: 82, endPoint y: 238, distance: 27.6
drag, startPoint x: 41, startPoint y: 264, endPoint x: 103, endPoint y: 265, distance: 62.9
click at [103, 265] on div "CNS: 898 0051 3207 6027" at bounding box center [110, 264] width 175 height 9
drag, startPoint x: 40, startPoint y: 292, endPoint x: 104, endPoint y: 295, distance: 65.1
click at [104, 295] on div "CNS: 700 5087 6246 2458" at bounding box center [110, 291] width 175 height 9
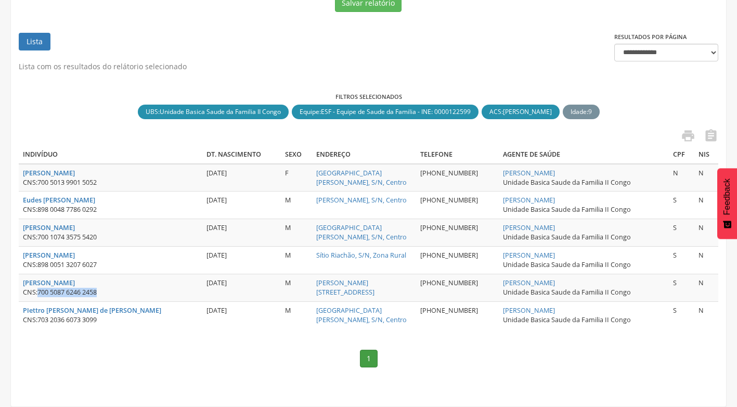
drag, startPoint x: 104, startPoint y: 295, endPoint x: 82, endPoint y: 290, distance: 23.6
drag, startPoint x: 38, startPoint y: 320, endPoint x: 108, endPoint y: 320, distance: 69.1
click at [108, 320] on div "CNS: 703 2036 6073 3099" at bounding box center [110, 319] width 175 height 9
drag, startPoint x: 108, startPoint y: 320, endPoint x: 93, endPoint y: 317, distance: 15.4
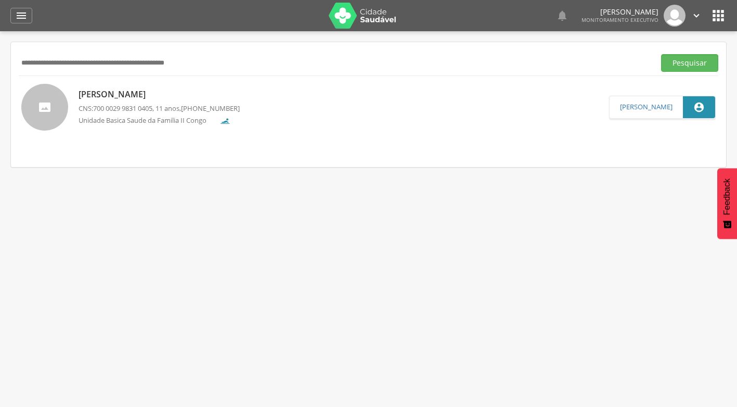
click at [15, 6] on div " Dashboard Supervisão Produtividade Mapa da cidade Mapa de cobertura Ranking A…" at bounding box center [368, 15] width 716 height 31
click at [22, 20] on icon "" at bounding box center [21, 15] width 12 height 12
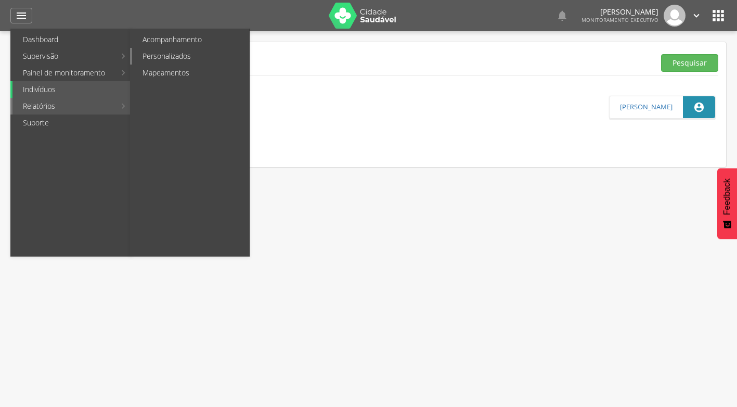
click at [188, 56] on link "Personalizados" at bounding box center [190, 56] width 117 height 17
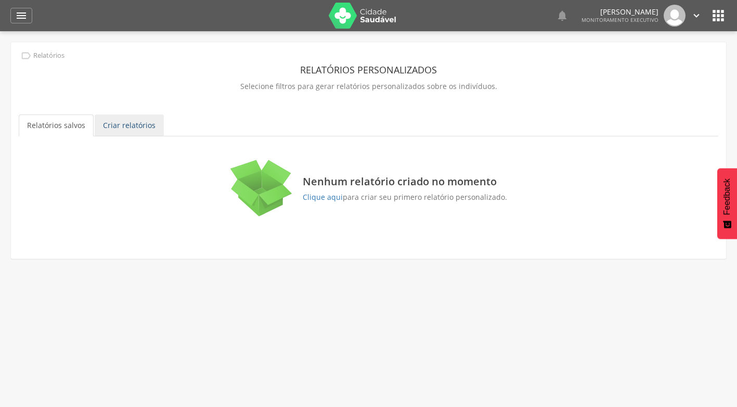
click at [151, 129] on link "Criar relatórios" at bounding box center [129, 125] width 69 height 22
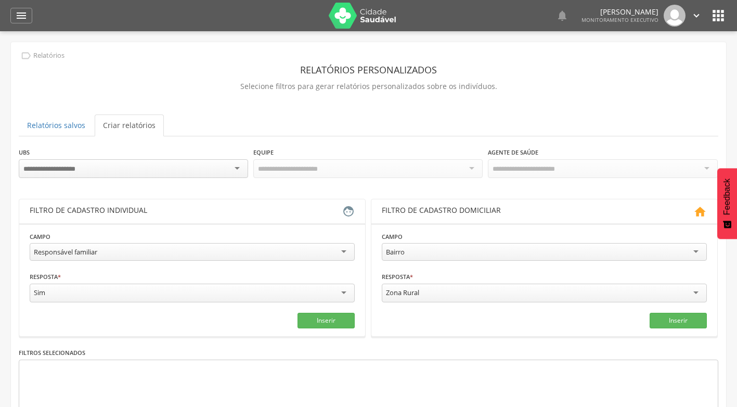
scroll to position [83, 0]
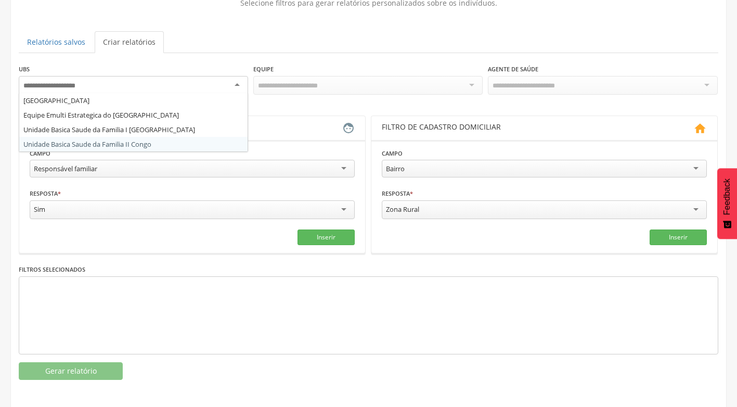
click at [226, 81] on div at bounding box center [133, 85] width 229 height 19
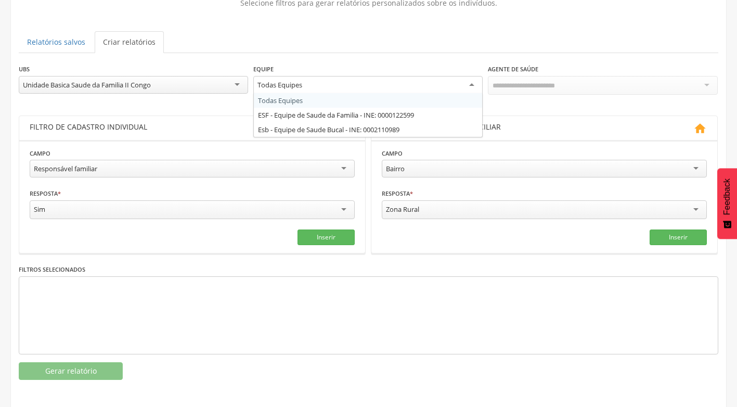
click at [474, 90] on div "Todas Equipes" at bounding box center [367, 85] width 229 height 19
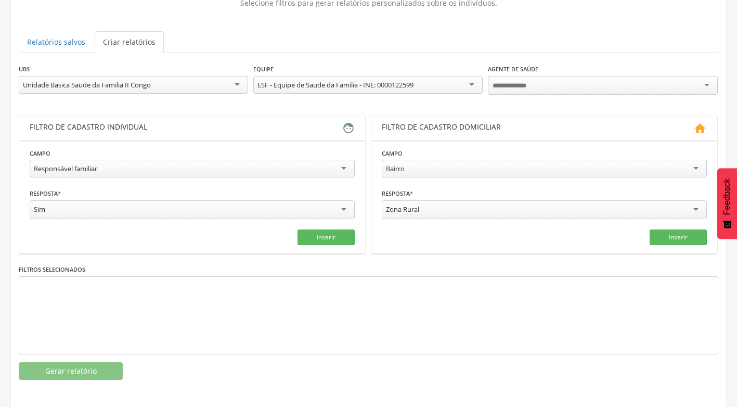
drag, startPoint x: 336, startPoint y: 115, endPoint x: 350, endPoint y: 114, distance: 13.6
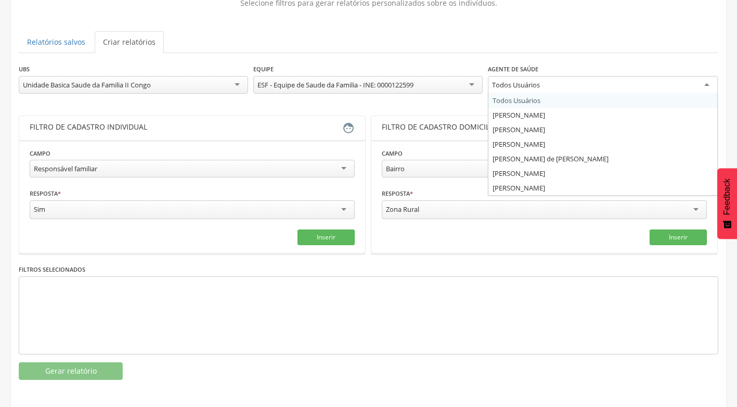
click at [703, 84] on div "Todos Usuários" at bounding box center [602, 85] width 229 height 19
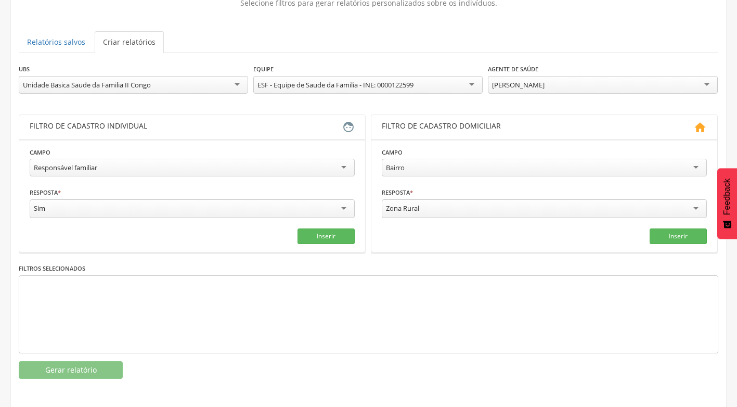
click at [341, 169] on div "Responsável familiar" at bounding box center [192, 168] width 325 height 18
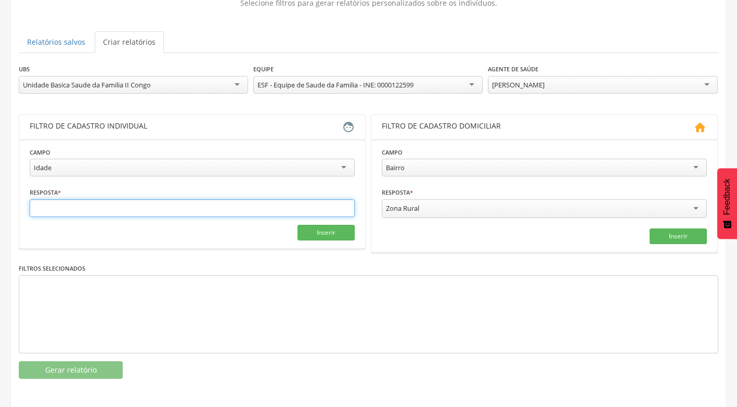
click at [103, 209] on input "text" at bounding box center [192, 208] width 325 height 18
type input "**"
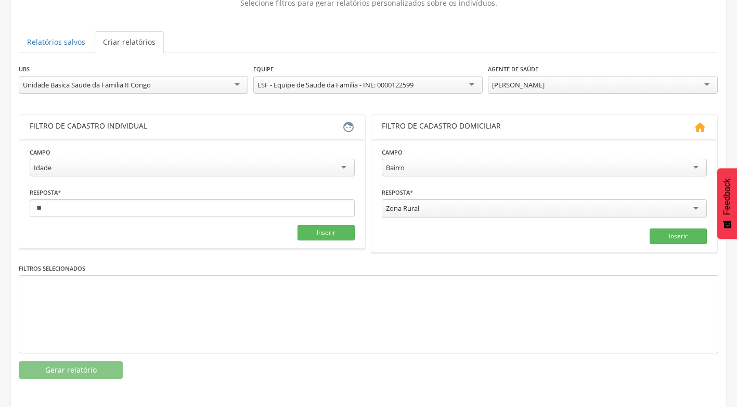
click at [337, 224] on fieldset "Campo ***** Idade Responsável familiar Relação de parentesco com o responsável …" at bounding box center [192, 194] width 325 height 94
click at [325, 231] on button "Inserir" at bounding box center [325, 233] width 57 height 16
click at [94, 364] on button "Gerar relatório" at bounding box center [71, 370] width 104 height 18
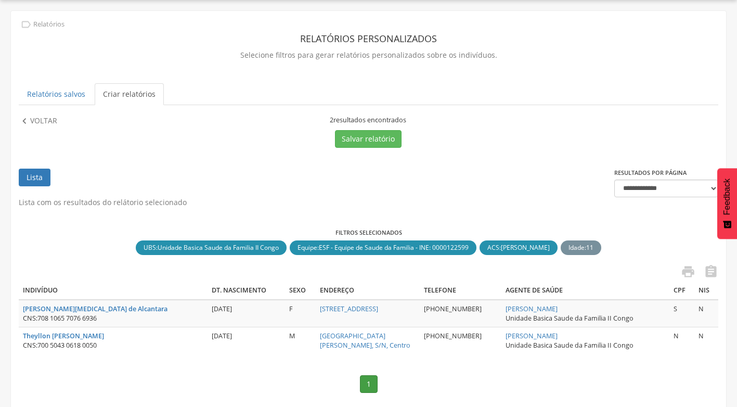
scroll to position [57, 0]
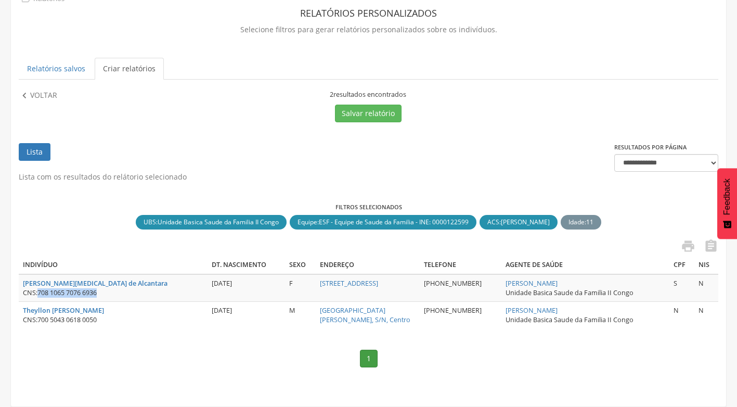
drag, startPoint x: 40, startPoint y: 293, endPoint x: 101, endPoint y: 291, distance: 61.4
click at [101, 291] on div "CNS: 708 1065 7076 6936" at bounding box center [113, 292] width 180 height 9
drag, startPoint x: 101, startPoint y: 291, endPoint x: 78, endPoint y: 291, distance: 22.9
drag, startPoint x: 40, startPoint y: 321, endPoint x: 100, endPoint y: 321, distance: 59.8
click at [97, 321] on span "700 5043 0618 0050" at bounding box center [66, 319] width 59 height 9
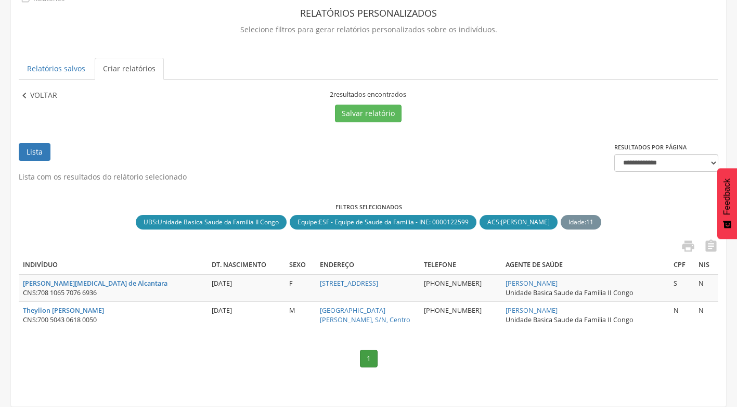
click at [31, 97] on p "Voltar" at bounding box center [43, 95] width 27 height 11
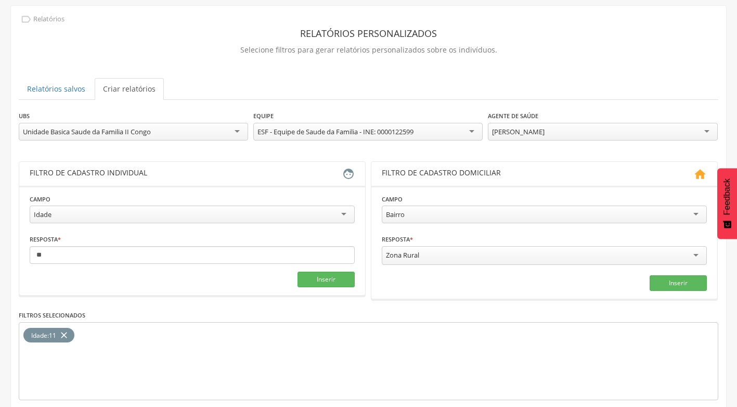
scroll to position [83, 0]
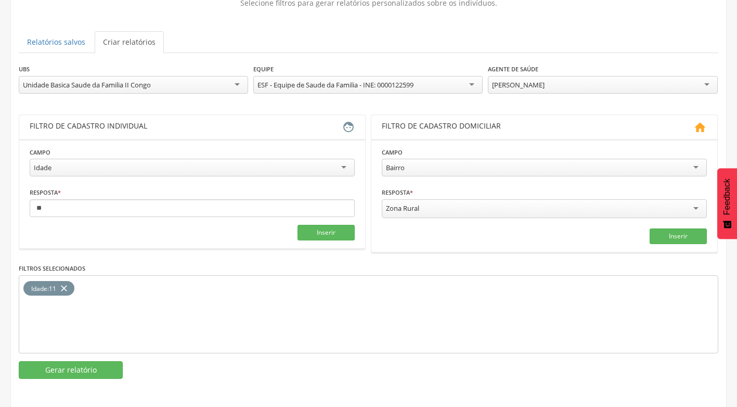
click at [230, 80] on div "Unidade Basica Saude da Familia II Congo" at bounding box center [133, 85] width 229 height 18
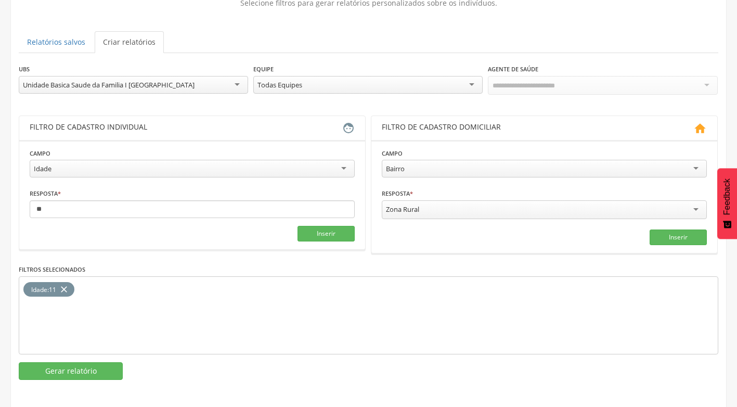
click at [466, 87] on div "Todas Equipes" at bounding box center [367, 85] width 229 height 18
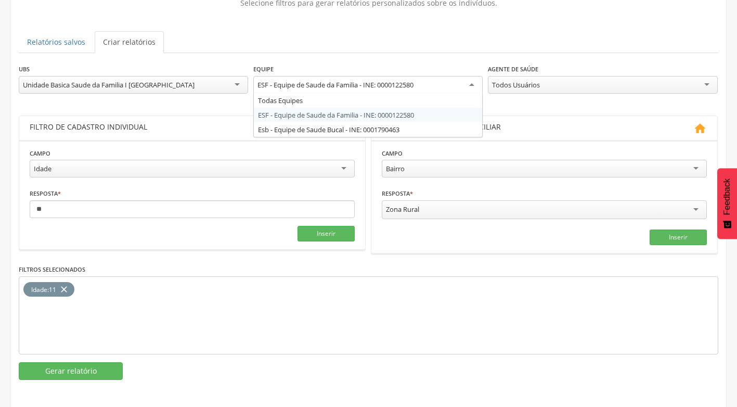
click at [468, 84] on div "ESF - Equipe de Saude da Familia - INE: 0000122580" at bounding box center [367, 85] width 229 height 19
click at [352, 115] on div "**********" at bounding box center [368, 221] width 699 height 316
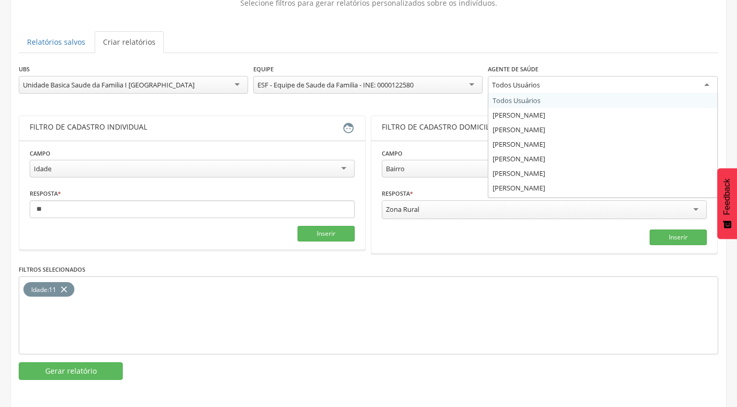
click at [707, 82] on div "Todos Usuários" at bounding box center [602, 85] width 229 height 19
click at [235, 81] on div "Unidade Basica Saude da Familia I [GEOGRAPHIC_DATA]" at bounding box center [133, 85] width 229 height 18
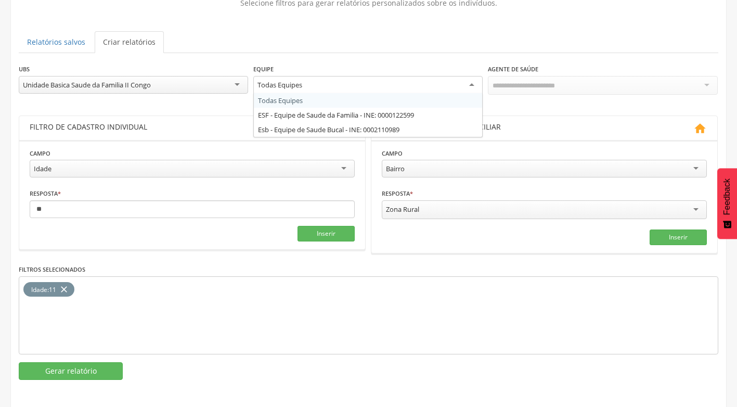
click at [450, 85] on div "Todas Equipes" at bounding box center [367, 85] width 229 height 19
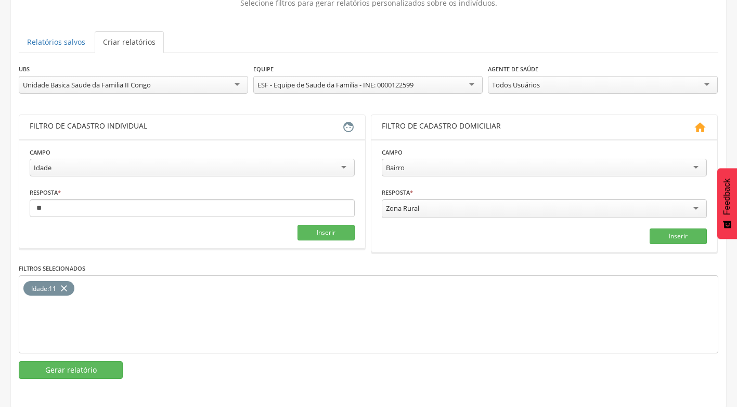
click at [705, 82] on div "Todos Usuários" at bounding box center [602, 85] width 229 height 18
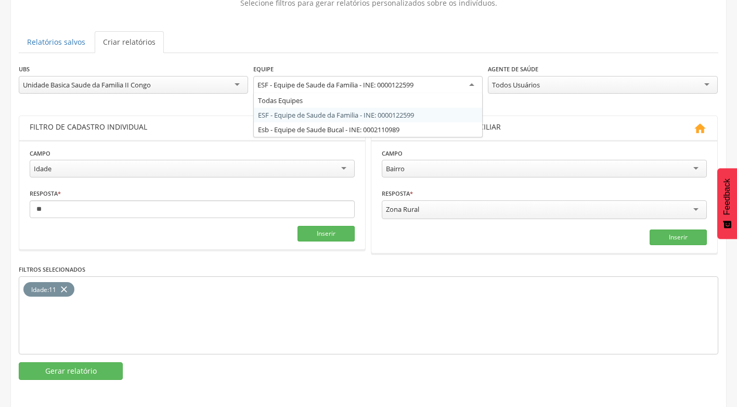
click at [474, 76] on div "ESF - Equipe de Saude da Familia - INE: 0000122599" at bounding box center [367, 85] width 229 height 19
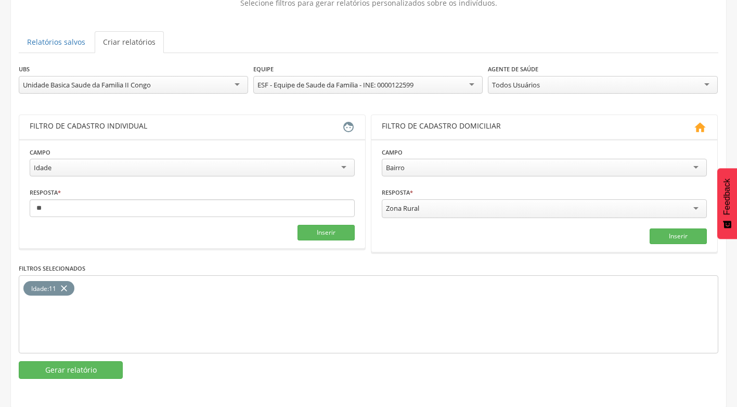
click at [372, 112] on div "**********" at bounding box center [368, 220] width 699 height 315
click at [713, 88] on div "Todos Usuários" at bounding box center [602, 85] width 229 height 18
click at [703, 79] on div "[PERSON_NAME]" at bounding box center [602, 85] width 229 height 18
click at [67, 370] on button "Gerar relatório" at bounding box center [71, 370] width 104 height 18
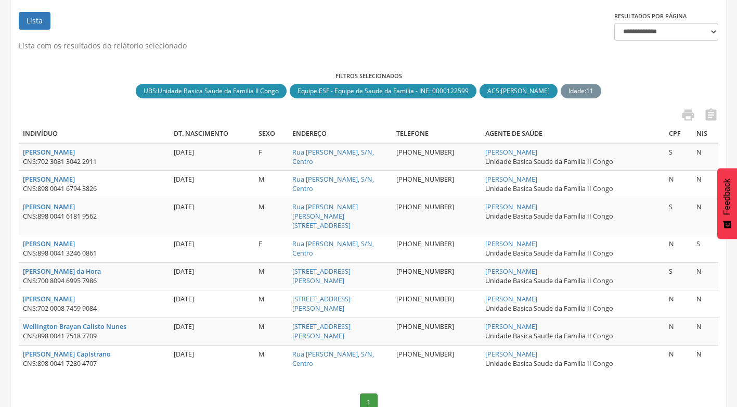
scroll to position [170, 0]
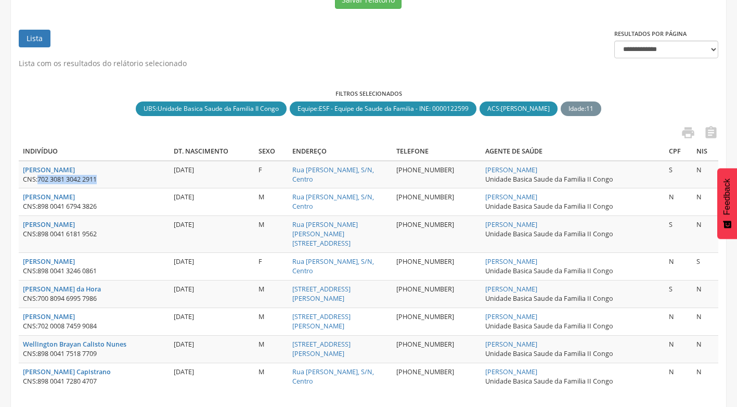
drag, startPoint x: 37, startPoint y: 179, endPoint x: 107, endPoint y: 182, distance: 69.7
click at [107, 182] on div "CNS: 702 3081 3042 2911" at bounding box center [94, 179] width 142 height 9
drag, startPoint x: 107, startPoint y: 182, endPoint x: 84, endPoint y: 184, distance: 23.4
drag, startPoint x: 37, startPoint y: 204, endPoint x: 103, endPoint y: 207, distance: 66.1
click at [103, 207] on div "CNS: 898 0041 6794 3826" at bounding box center [94, 206] width 142 height 9
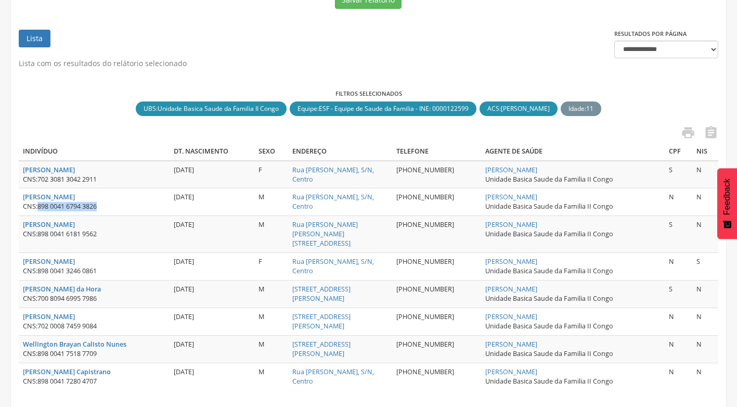
drag, startPoint x: 103, startPoint y: 207, endPoint x: 93, endPoint y: 206, distance: 9.9
drag, startPoint x: 41, startPoint y: 235, endPoint x: 104, endPoint y: 241, distance: 63.7
click at [104, 241] on td "[PERSON_NAME] CNS: 898 0041 6181 9562" at bounding box center [94, 234] width 151 height 37
drag, startPoint x: 104, startPoint y: 241, endPoint x: 90, endPoint y: 233, distance: 15.8
drag, startPoint x: 41, startPoint y: 262, endPoint x: 99, endPoint y: 264, distance: 58.8
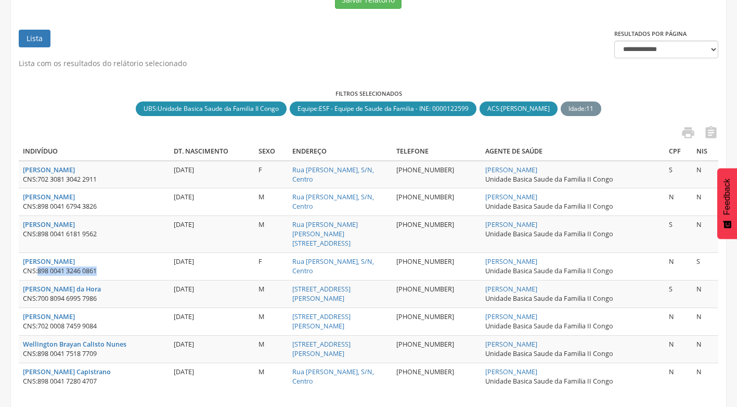
click at [97, 266] on span "898 0041 3246 0861" at bounding box center [66, 270] width 59 height 9
drag, startPoint x: 99, startPoint y: 264, endPoint x: 83, endPoint y: 262, distance: 16.7
drag, startPoint x: 40, startPoint y: 291, endPoint x: 119, endPoint y: 293, distance: 79.0
click at [119, 294] on div "CNS: 700 8094 6995 7986" at bounding box center [94, 298] width 142 height 9
drag, startPoint x: 119, startPoint y: 293, endPoint x: 88, endPoint y: 291, distance: 30.7
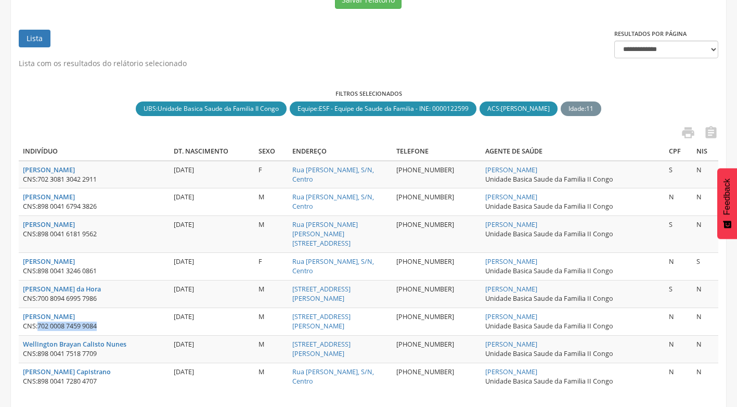
drag, startPoint x: 38, startPoint y: 318, endPoint x: 107, endPoint y: 317, distance: 69.2
click at [107, 321] on div "CNS: 702 0008 7459 9084" at bounding box center [94, 325] width 142 height 9
drag, startPoint x: 107, startPoint y: 317, endPoint x: 76, endPoint y: 311, distance: 31.3
drag, startPoint x: 76, startPoint y: 311, endPoint x: 66, endPoint y: 317, distance: 11.9
drag, startPoint x: 40, startPoint y: 346, endPoint x: 105, endPoint y: 344, distance: 65.0
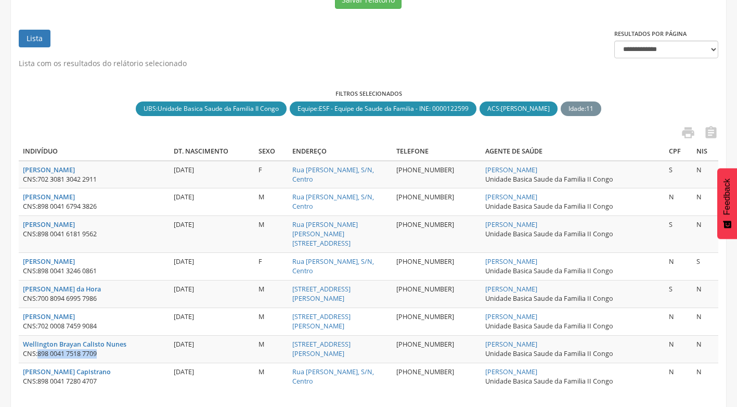
click at [105, 349] on div "CNS: 898 0041 7518 7709" at bounding box center [94, 353] width 142 height 9
drag, startPoint x: 105, startPoint y: 344, endPoint x: 91, endPoint y: 342, distance: 13.7
click at [87, 376] on span "898 0041 7280 4707" at bounding box center [66, 380] width 59 height 9
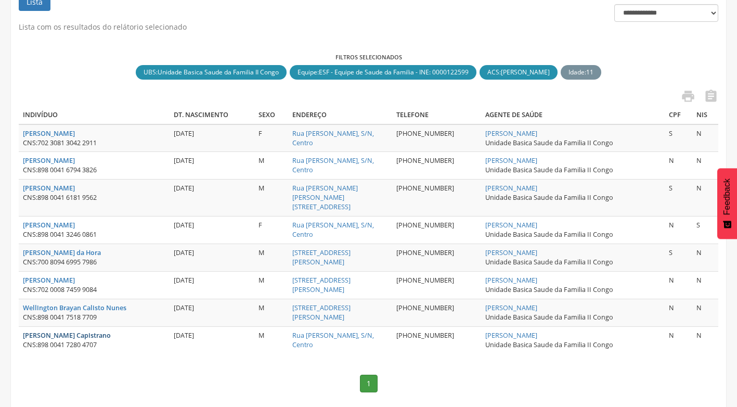
scroll to position [222, 0]
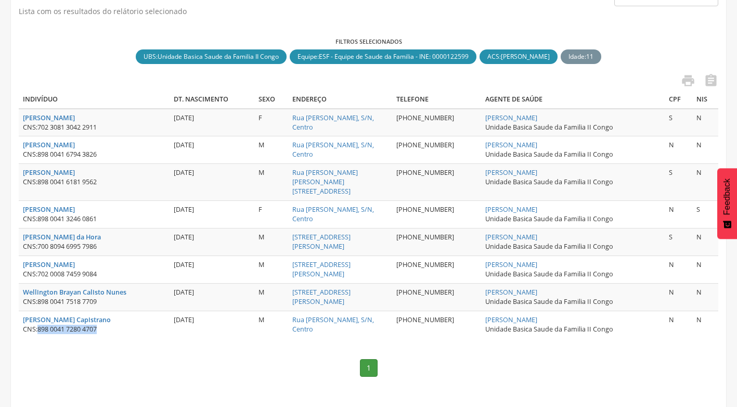
drag, startPoint x: 38, startPoint y: 321, endPoint x: 102, endPoint y: 316, distance: 64.2
click at [102, 324] on div "CNS: 898 0041 7280 4707" at bounding box center [94, 328] width 142 height 9
drag, startPoint x: 102, startPoint y: 316, endPoint x: 95, endPoint y: 320, distance: 8.4
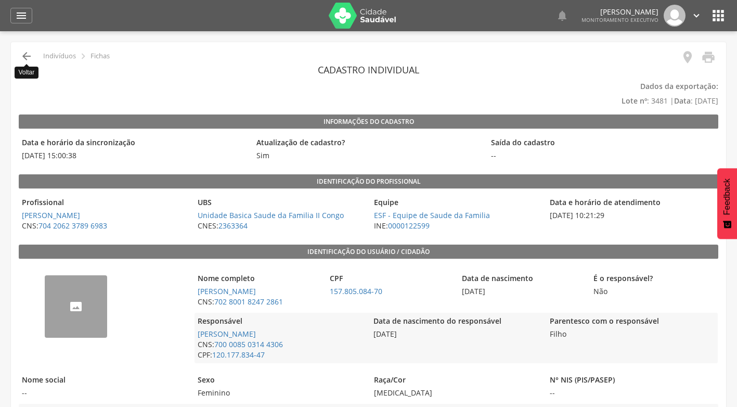
click at [26, 57] on icon "" at bounding box center [26, 56] width 12 height 12
click at [28, 56] on icon "" at bounding box center [26, 56] width 12 height 12
click at [28, 55] on icon "" at bounding box center [26, 56] width 12 height 12
